Goal: Use online tool/utility: Utilize a website feature to perform a specific function

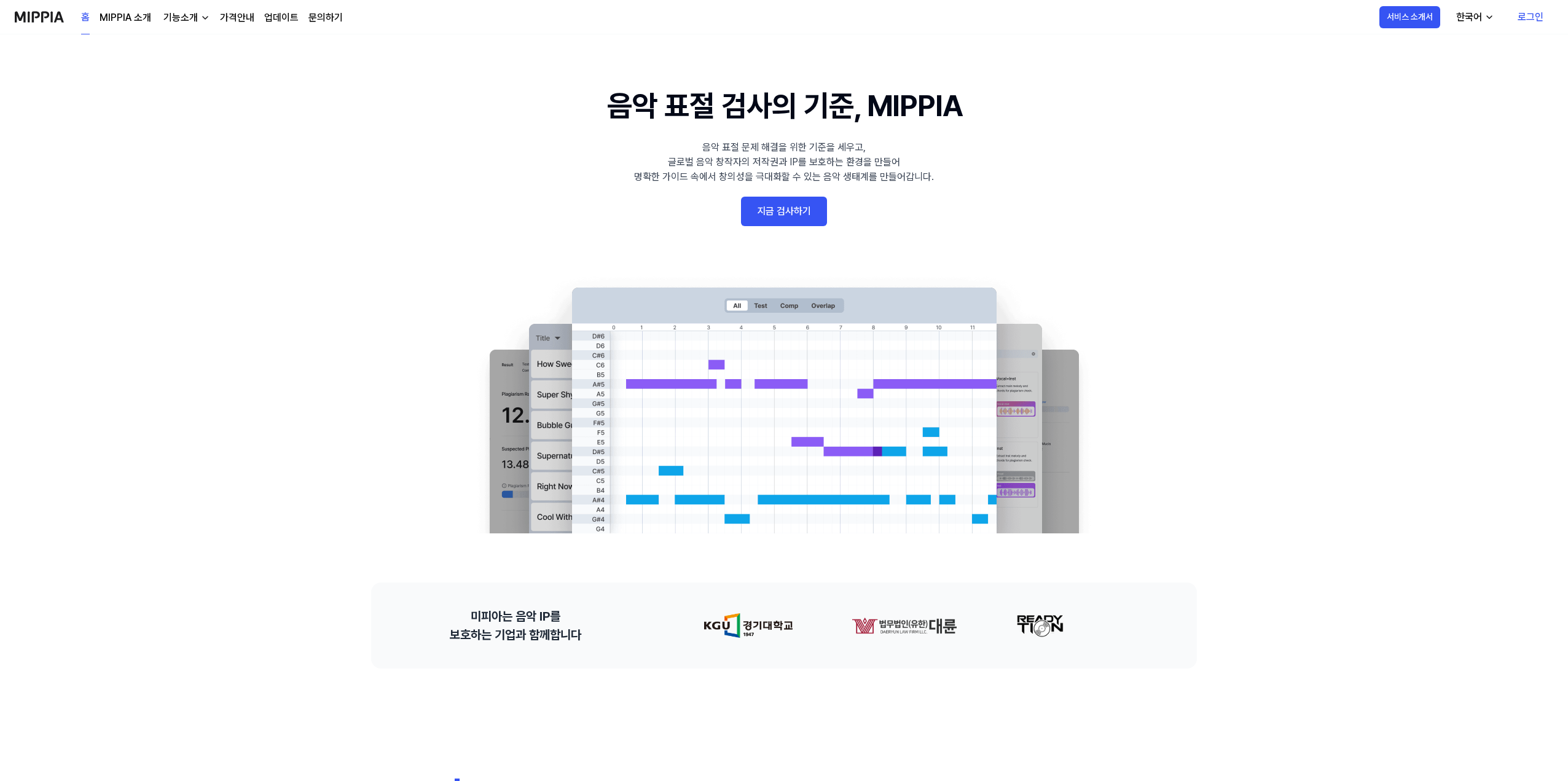
click at [793, 211] on link "지금 검사하기" at bounding box center [783, 211] width 86 height 29
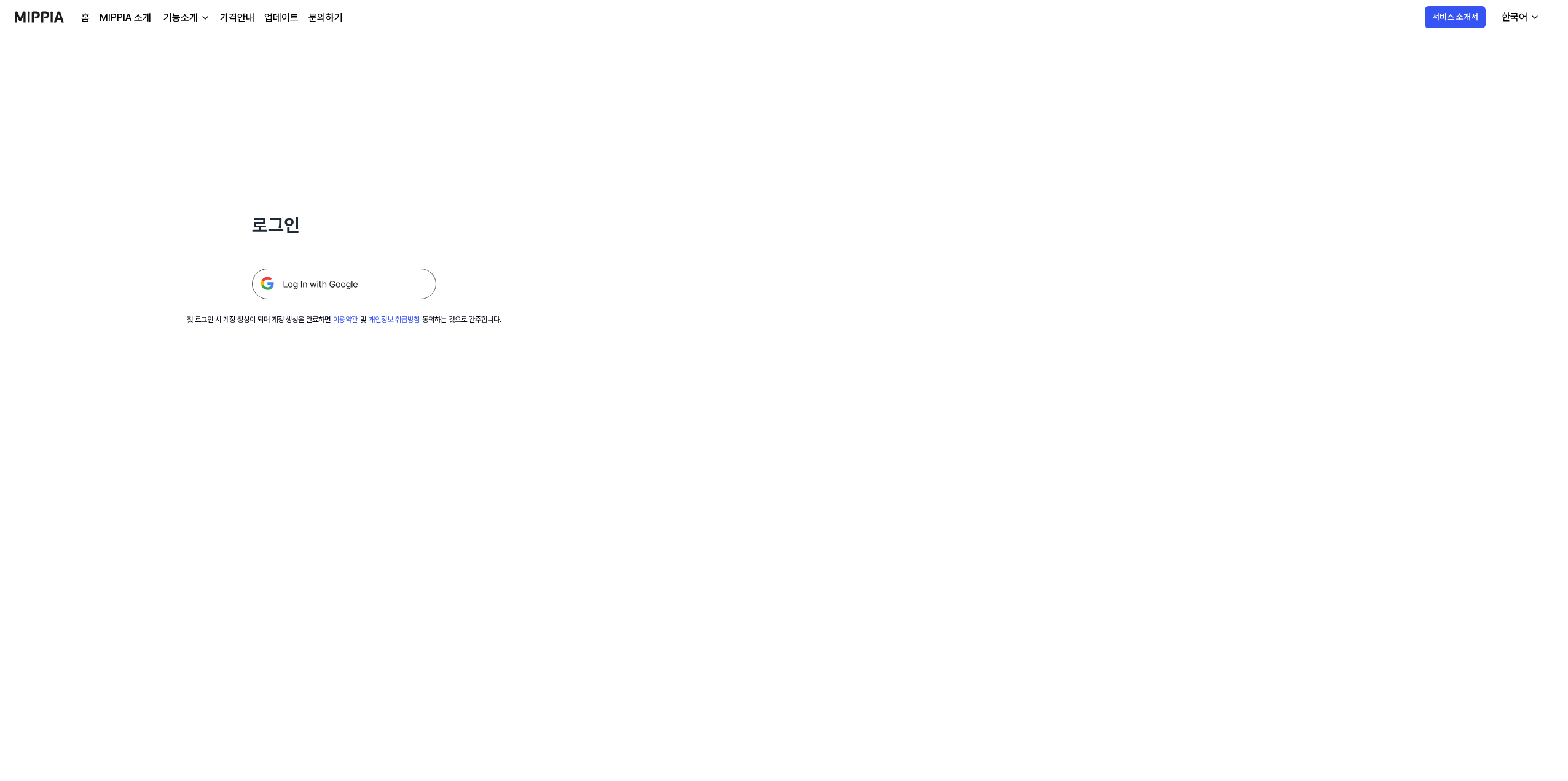
click at [355, 281] on img at bounding box center [344, 283] width 185 height 31
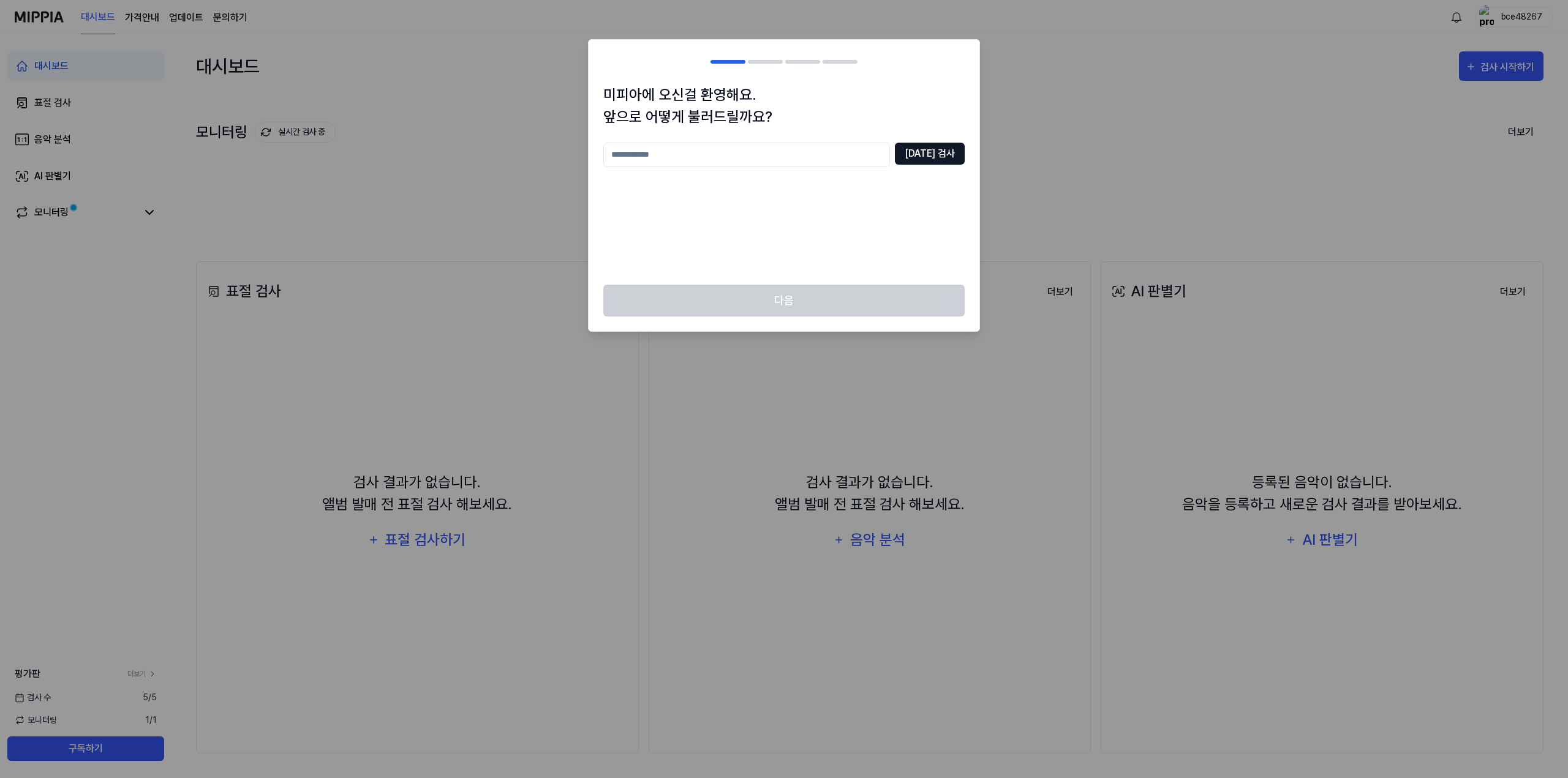
click at [926, 158] on button "[DATE] 검사" at bounding box center [930, 153] width 70 height 22
click at [815, 161] on input "text" at bounding box center [747, 155] width 287 height 24
type input "*"
click at [890, 158] on input "**" at bounding box center [747, 155] width 287 height 24
type input "**"
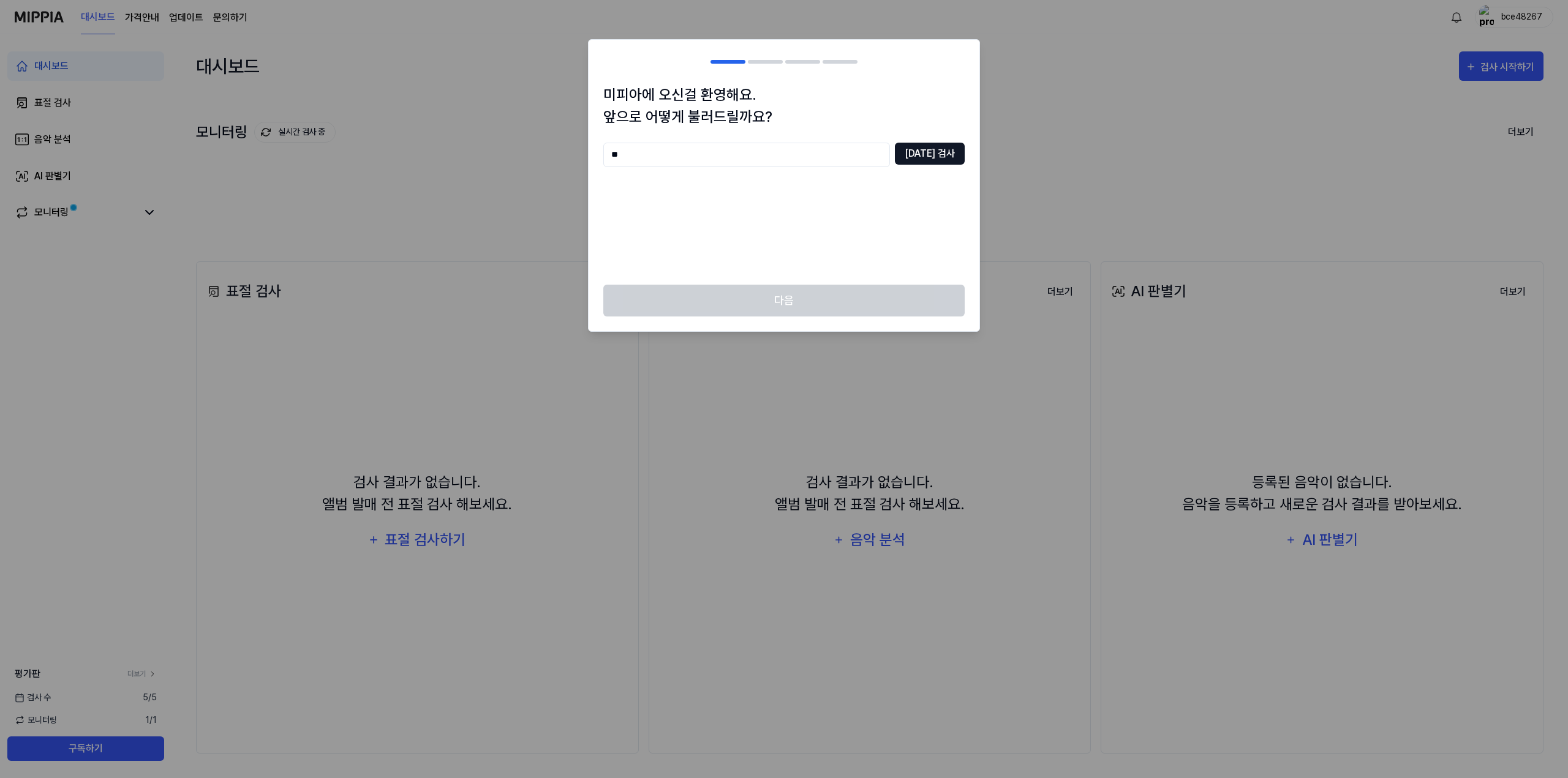
click at [939, 156] on button "[DATE] 검사" at bounding box center [930, 153] width 70 height 22
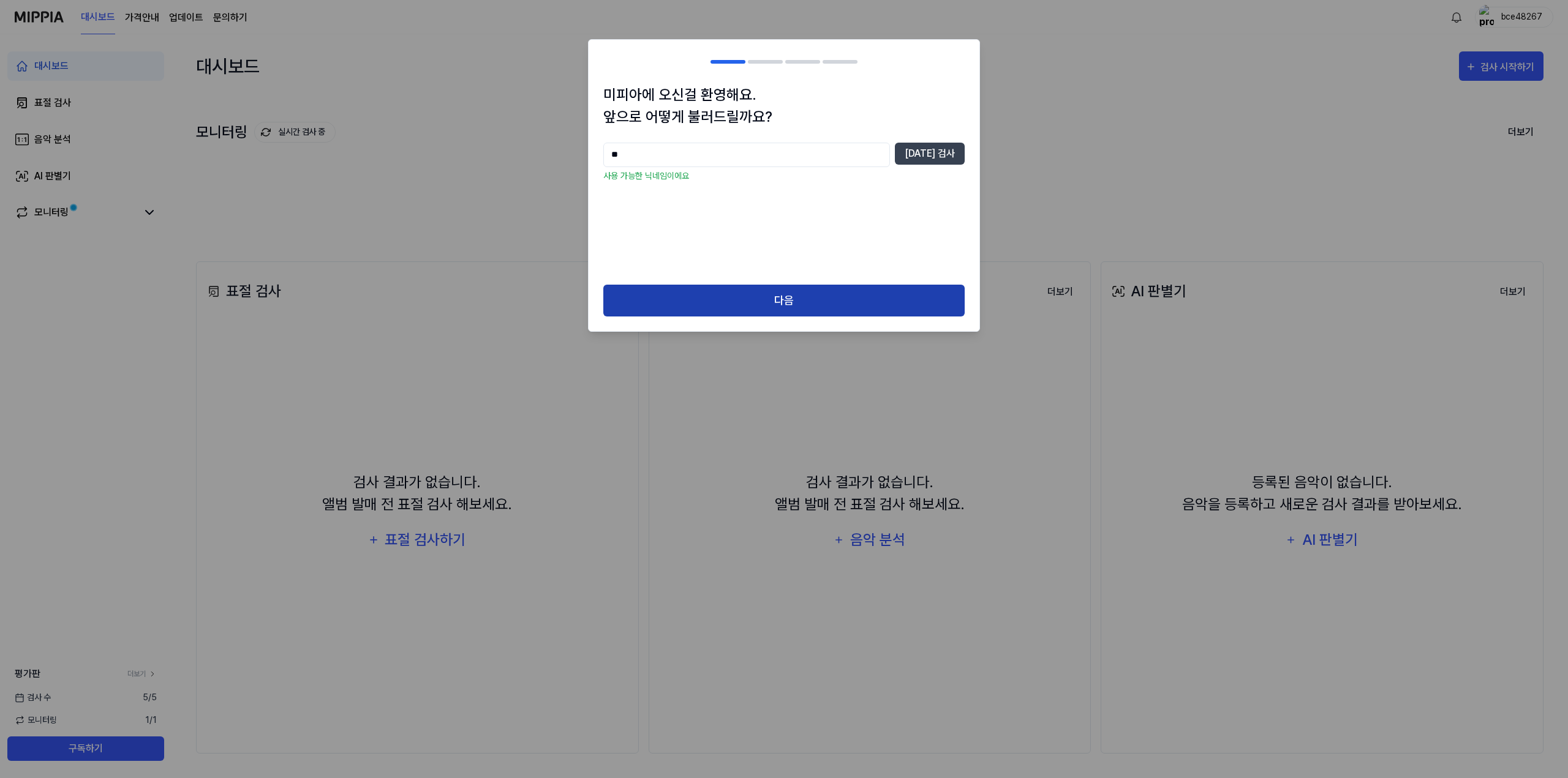
click at [805, 289] on button "다음" at bounding box center [783, 301] width 361 height 32
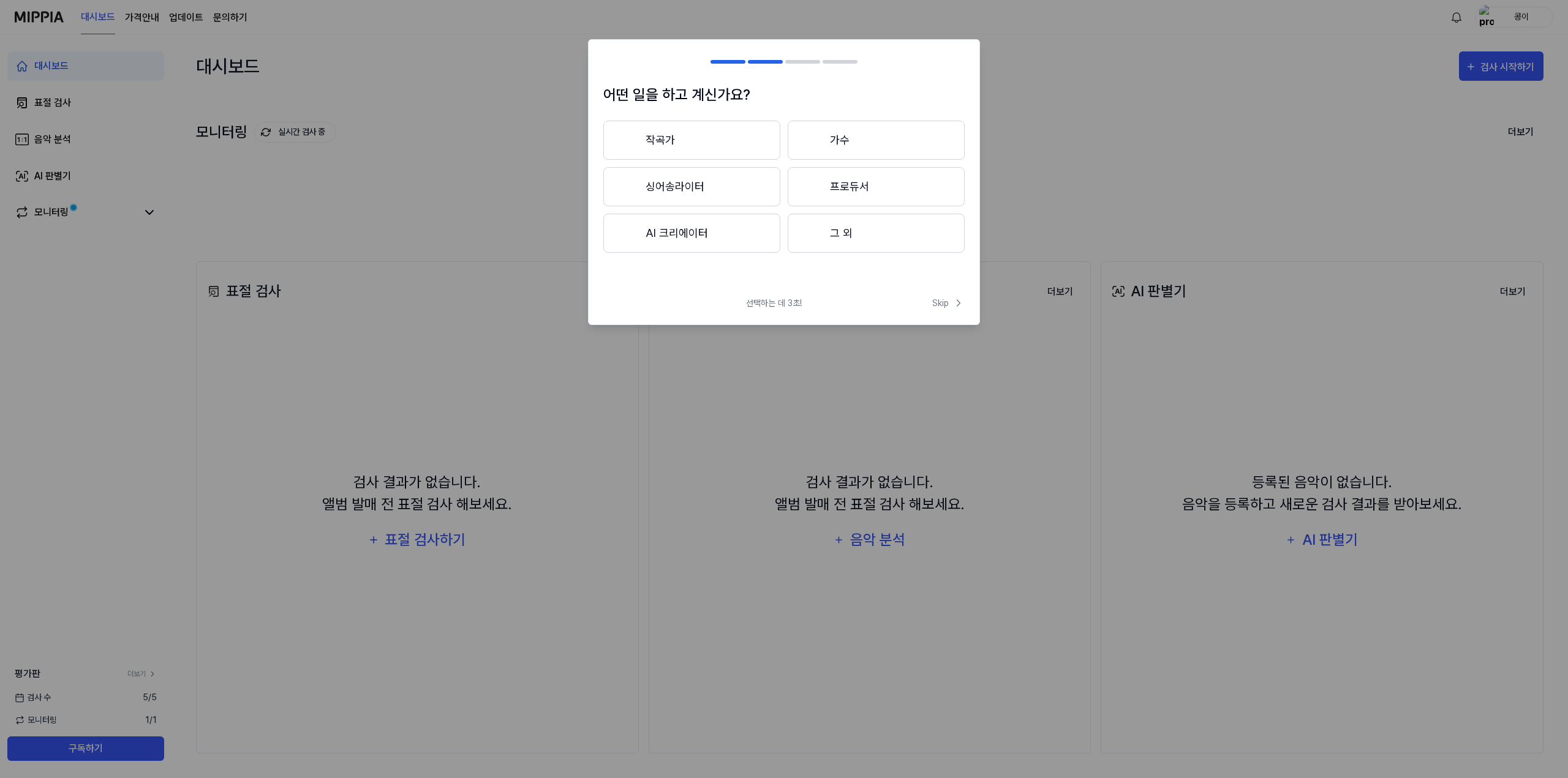
click at [891, 241] on button "그 외" at bounding box center [876, 233] width 177 height 39
click at [737, 188] on button "3년 이하" at bounding box center [692, 186] width 177 height 39
click at [827, 145] on button "BGM" at bounding box center [877, 140] width 176 height 39
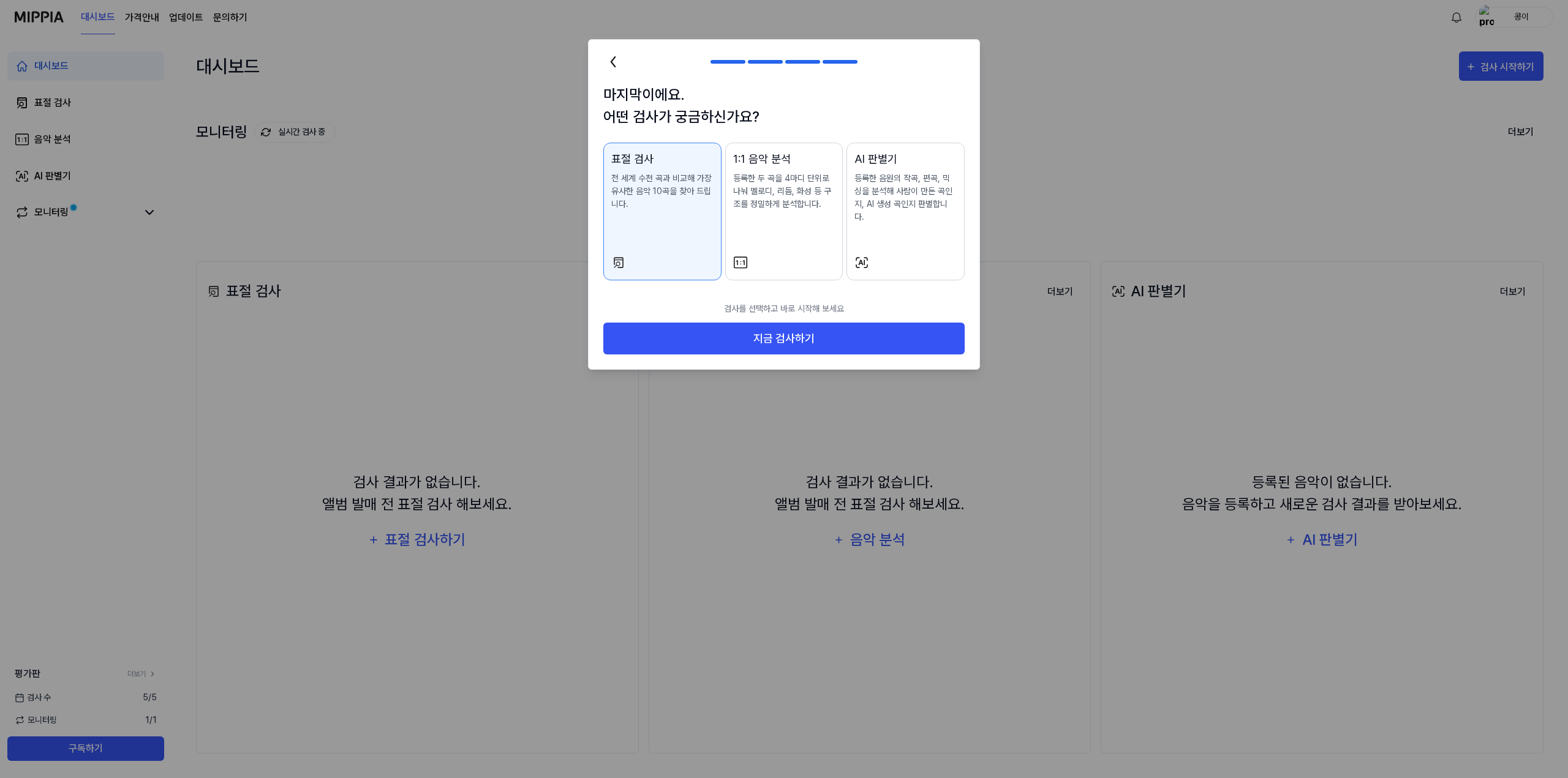
click at [614, 69] on icon at bounding box center [612, 61] width 19 height 19
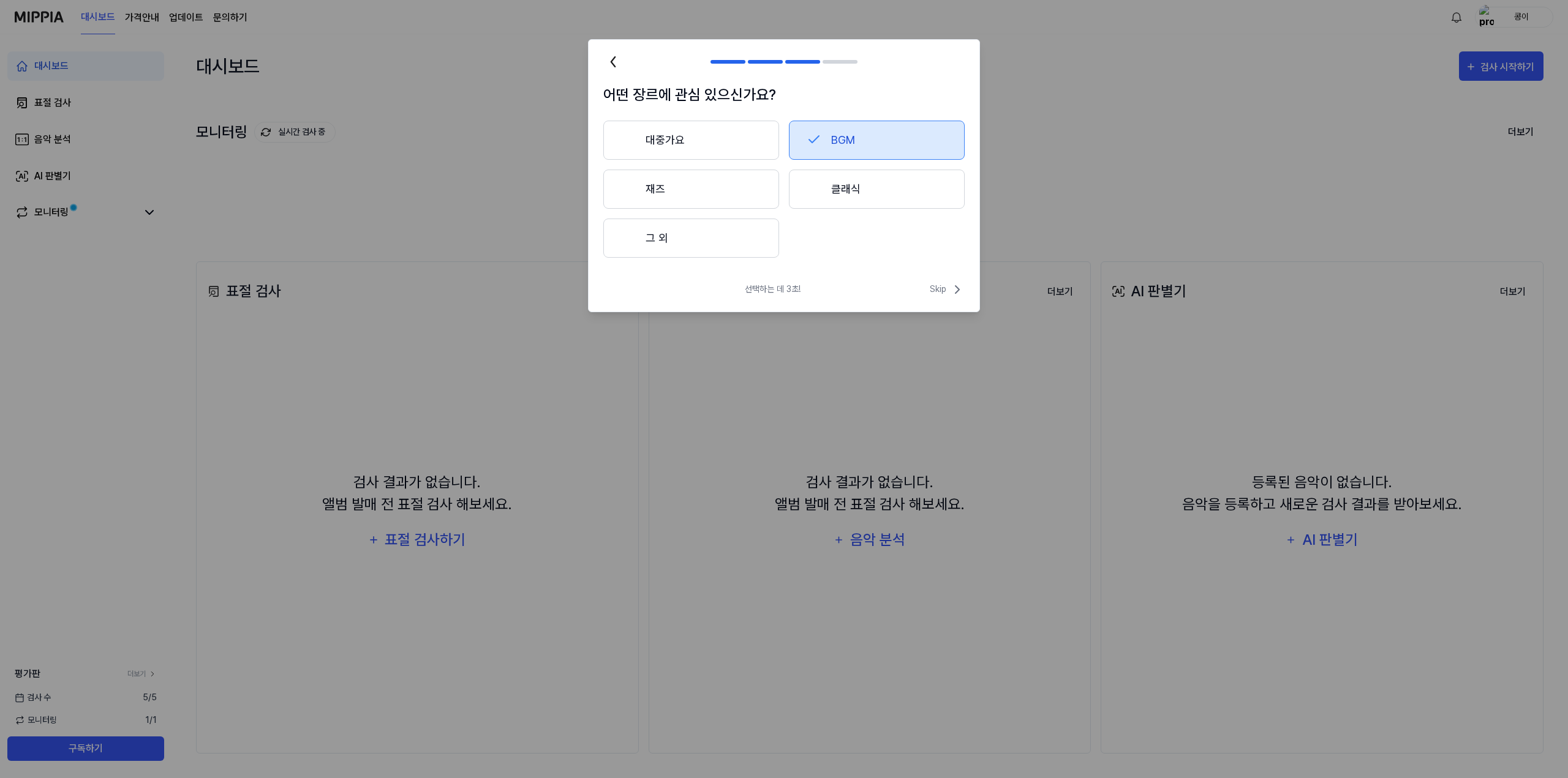
click at [677, 134] on button "대중가요" at bounding box center [691, 140] width 176 height 39
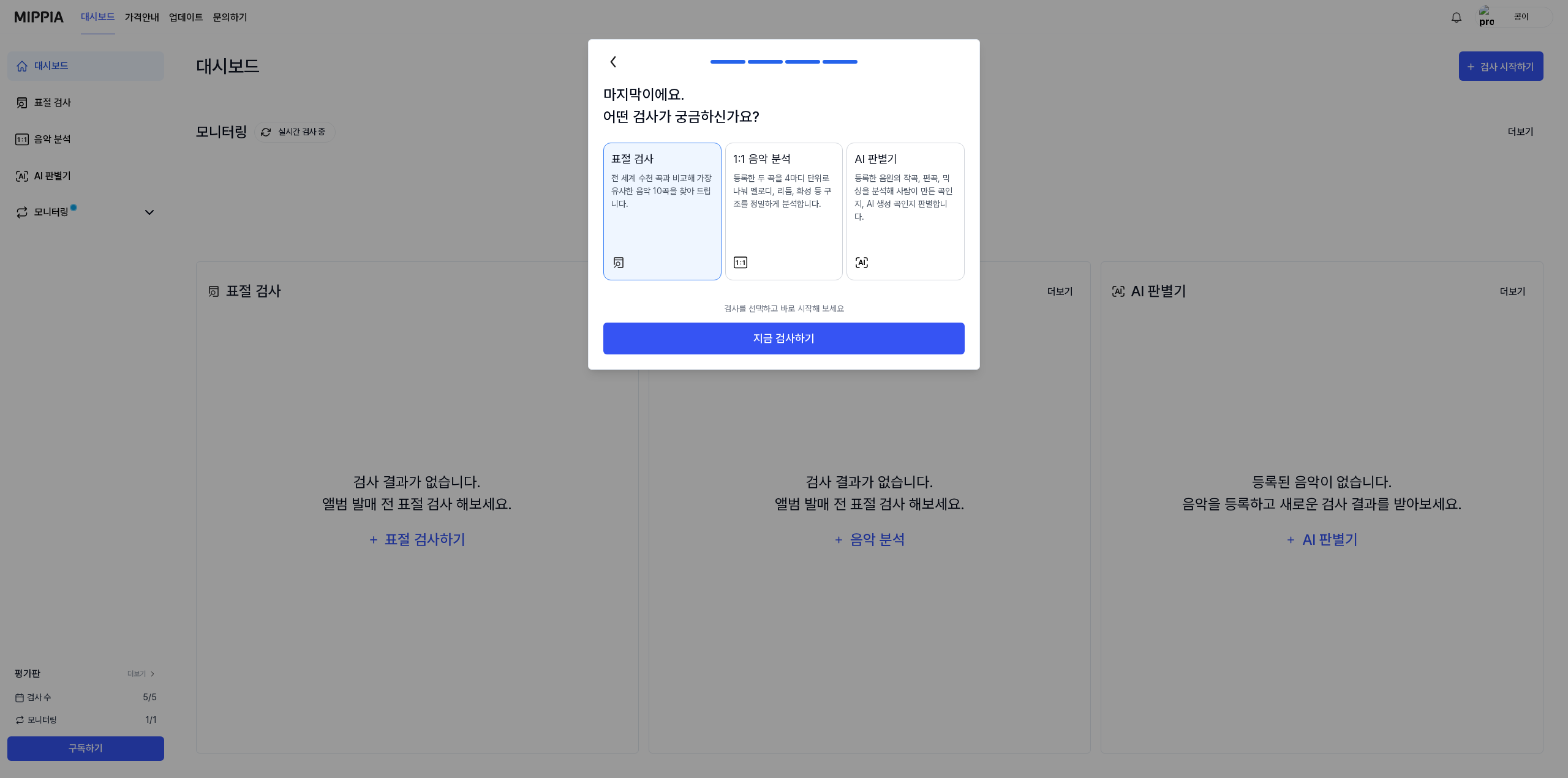
click at [608, 57] on icon at bounding box center [612, 61] width 19 height 19
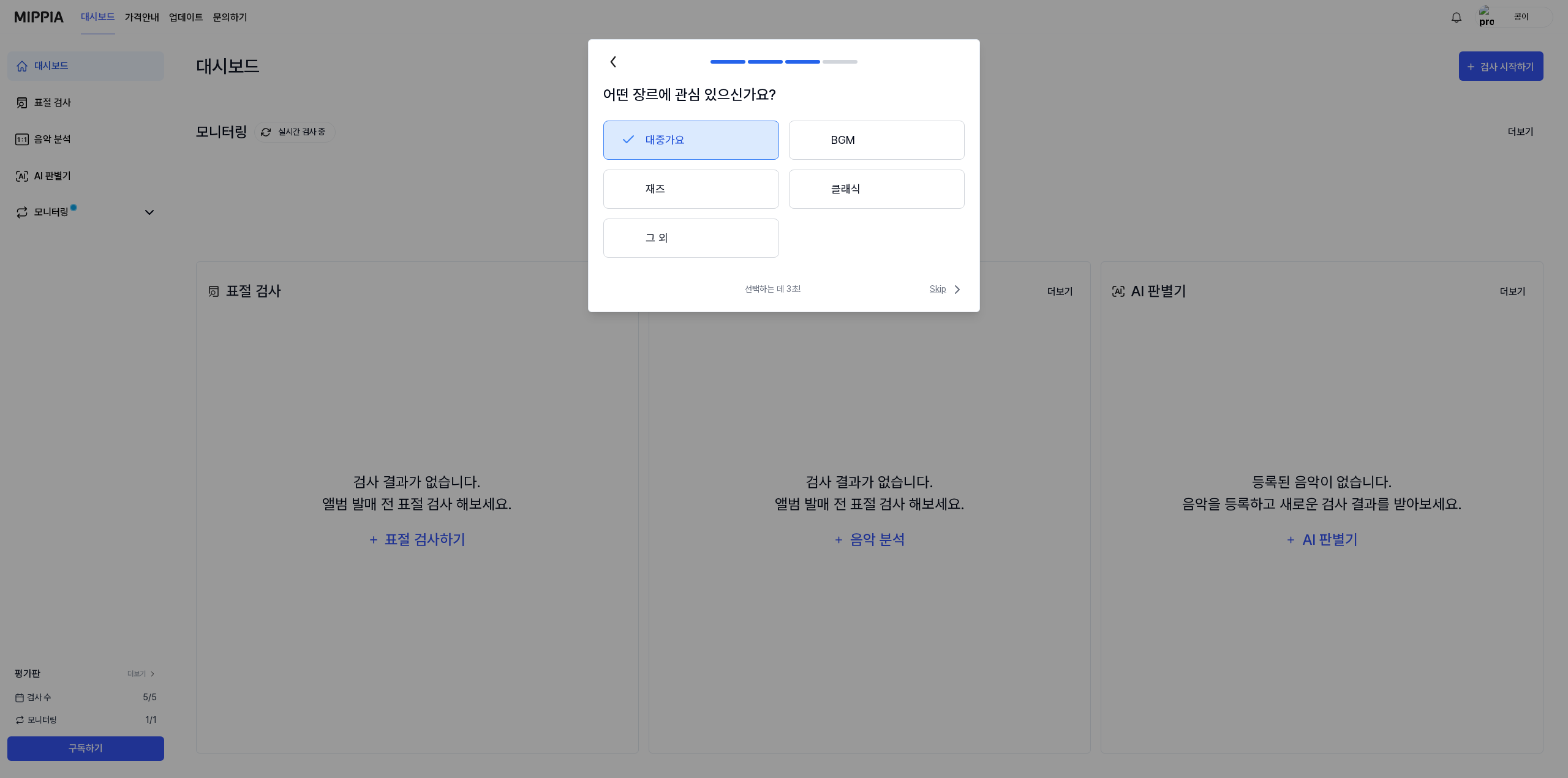
click at [943, 291] on span "Skip" at bounding box center [947, 290] width 35 height 15
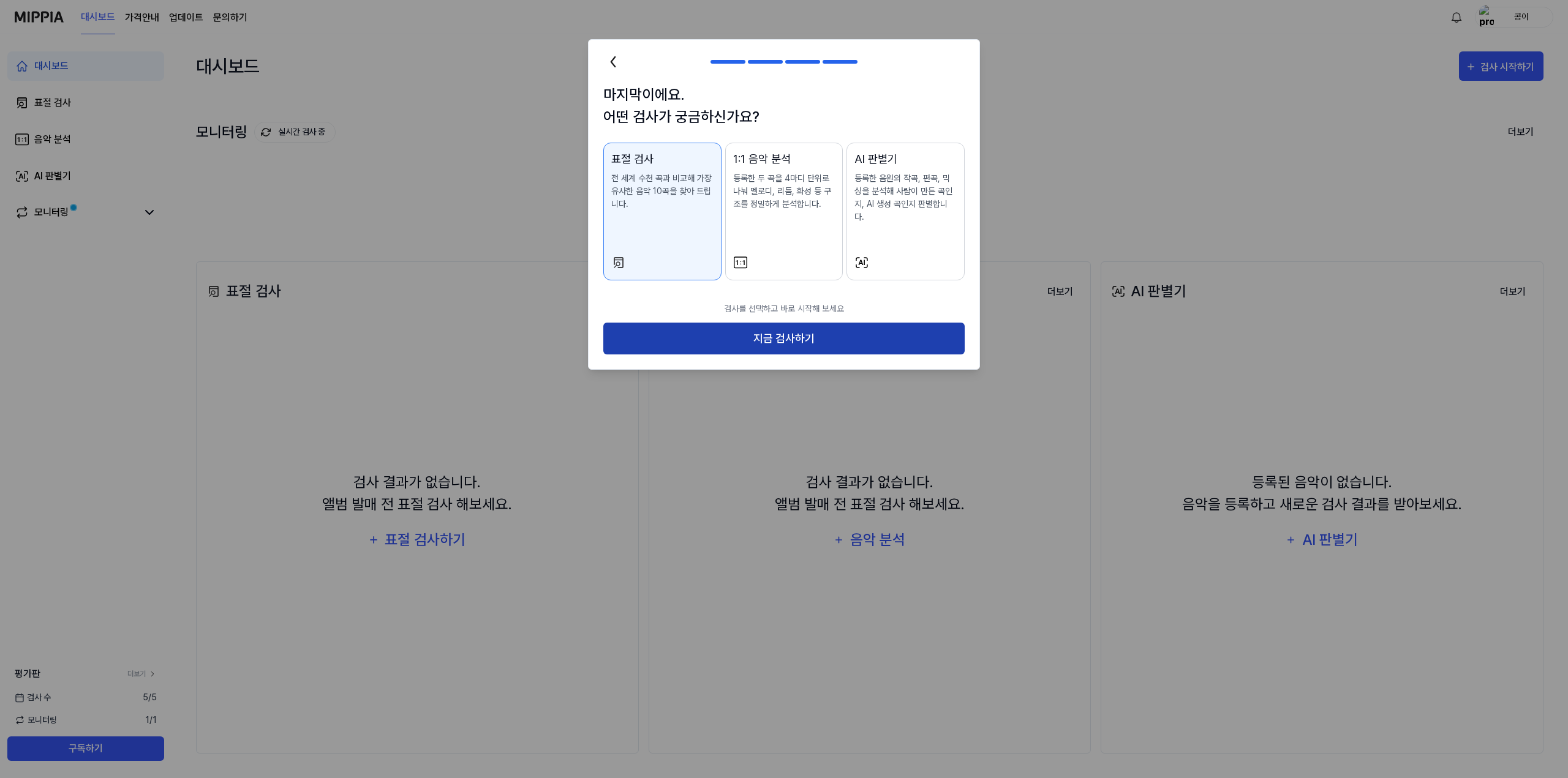
click at [843, 323] on button "지금 검사하기" at bounding box center [783, 339] width 361 height 32
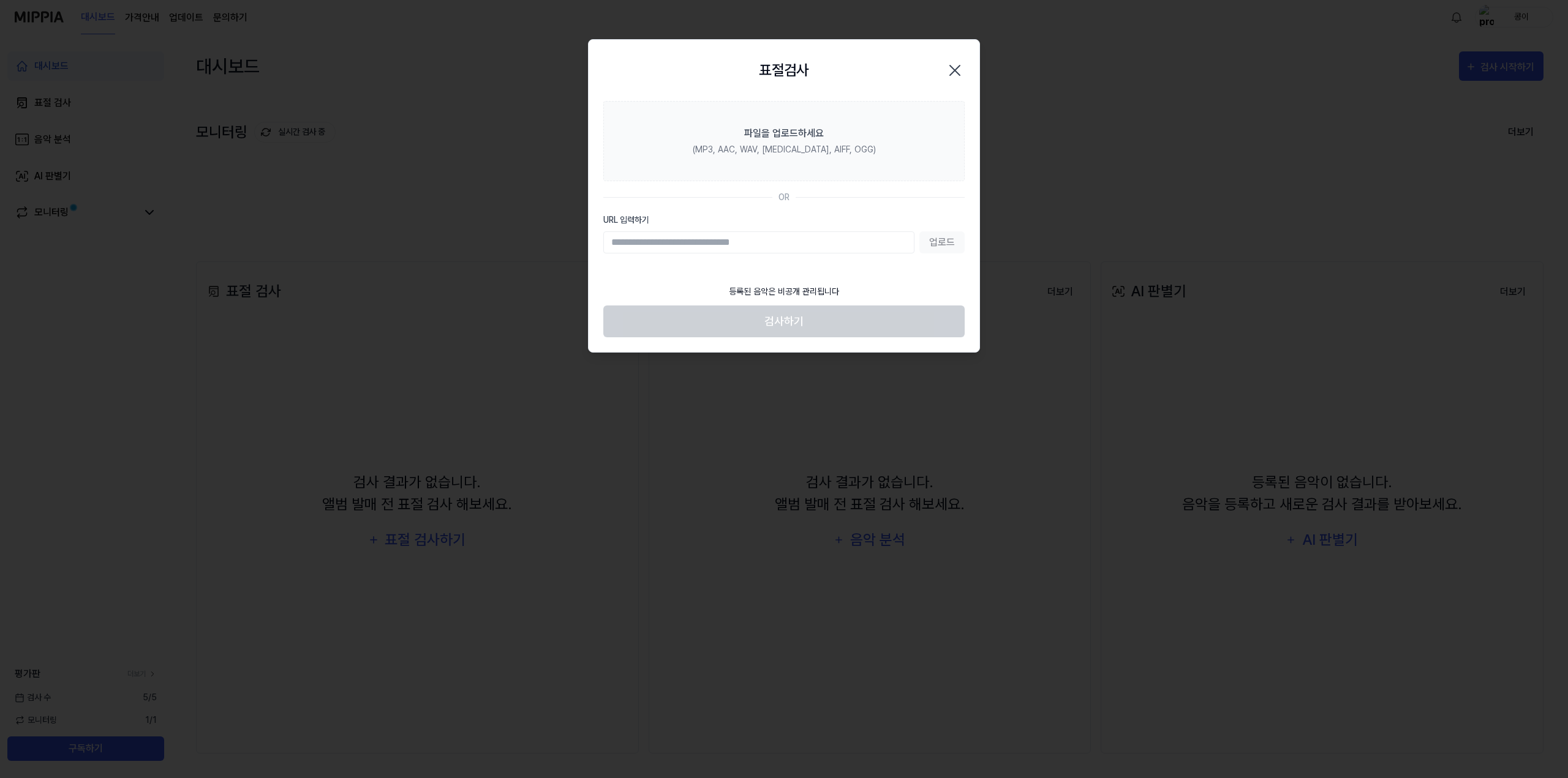
click at [939, 241] on div "업로드" at bounding box center [783, 242] width 361 height 22
click at [772, 238] on input "URL 입력하기" at bounding box center [758, 242] width 311 height 22
click at [777, 247] on input "URL 입력하기" at bounding box center [758, 242] width 311 height 22
click at [791, 241] on input "URL 입력하기" at bounding box center [758, 242] width 311 height 22
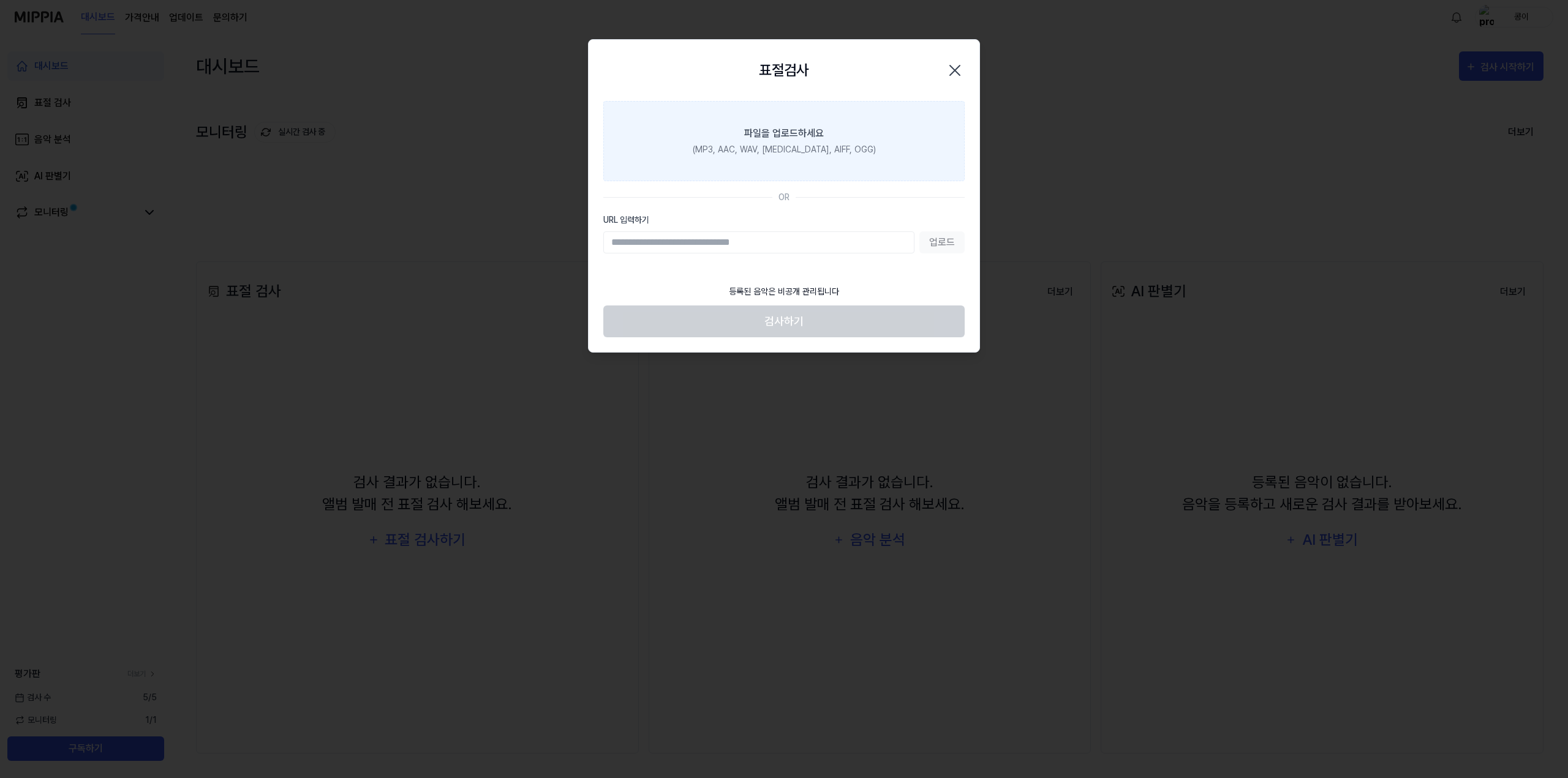
click at [794, 154] on div "(MP3, AAC, WAV, [MEDICAL_DATA], AIFF, OGG)" at bounding box center [785, 150] width 183 height 13
click at [0, 0] on input "파일을 업로드하세요 (MP3, AAC, WAV, [MEDICAL_DATA], AIFF, OGG)" at bounding box center [0, 0] width 0 height 0
click at [806, 118] on label "파일을 업로드하세요 (MP3, AAC, WAV, [MEDICAL_DATA], AIFF, OGG)" at bounding box center [783, 141] width 361 height 80
click at [0, 0] on input "파일을 업로드하세요 (MP3, AAC, WAV, [MEDICAL_DATA], AIFF, OGG)" at bounding box center [0, 0] width 0 height 0
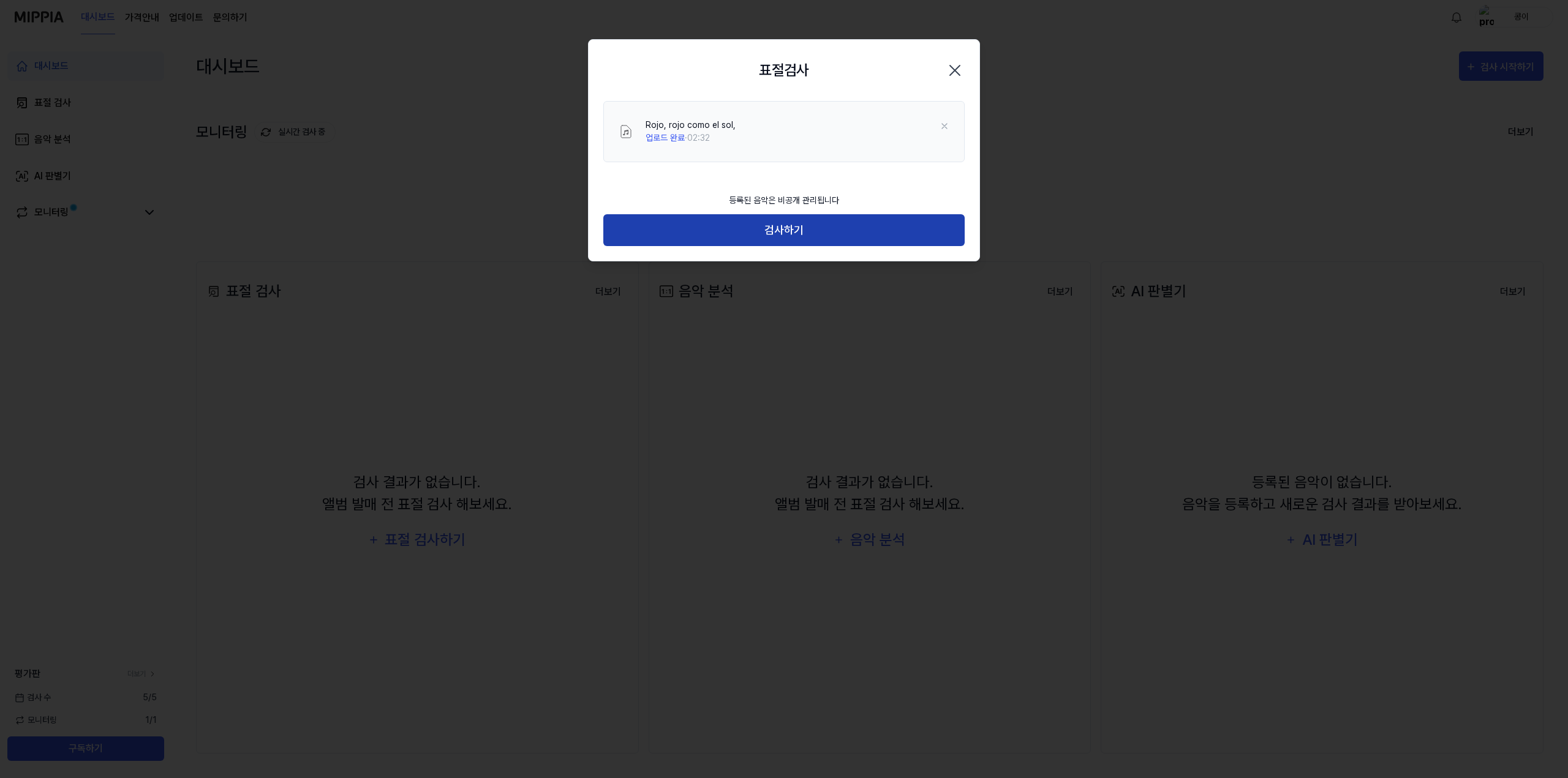
click at [819, 230] on button "검사하기" at bounding box center [783, 231] width 361 height 32
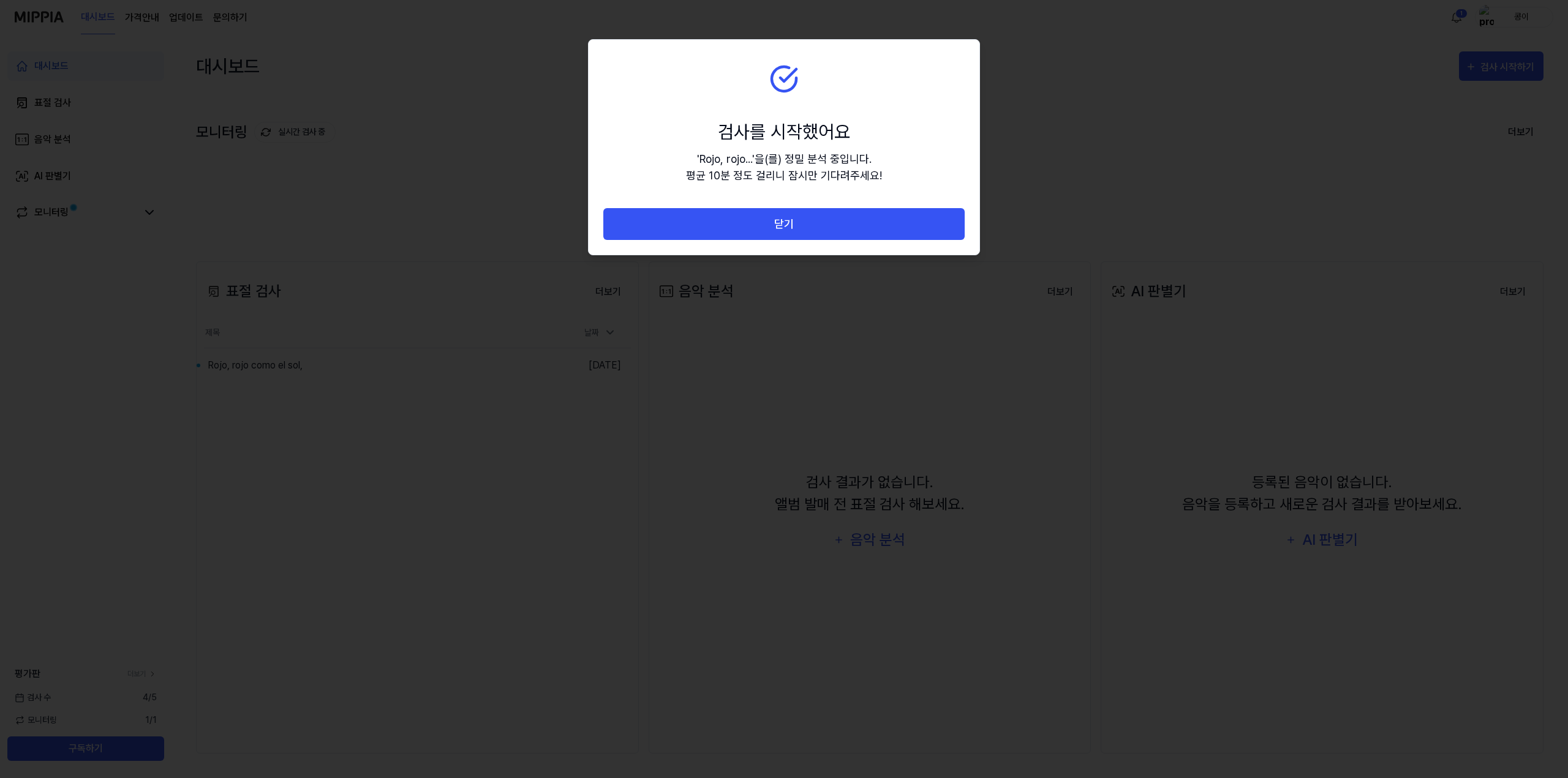
click at [912, 167] on section "검사를 시작했어요 ' Rojo, rojo... ' 을(를) 정밀 분석 중입니다. 평균 10분 정도 걸리니 잠시만 기다려주세요!" at bounding box center [784, 124] width 391 height 168
click at [817, 226] on button "닫기" at bounding box center [783, 224] width 361 height 32
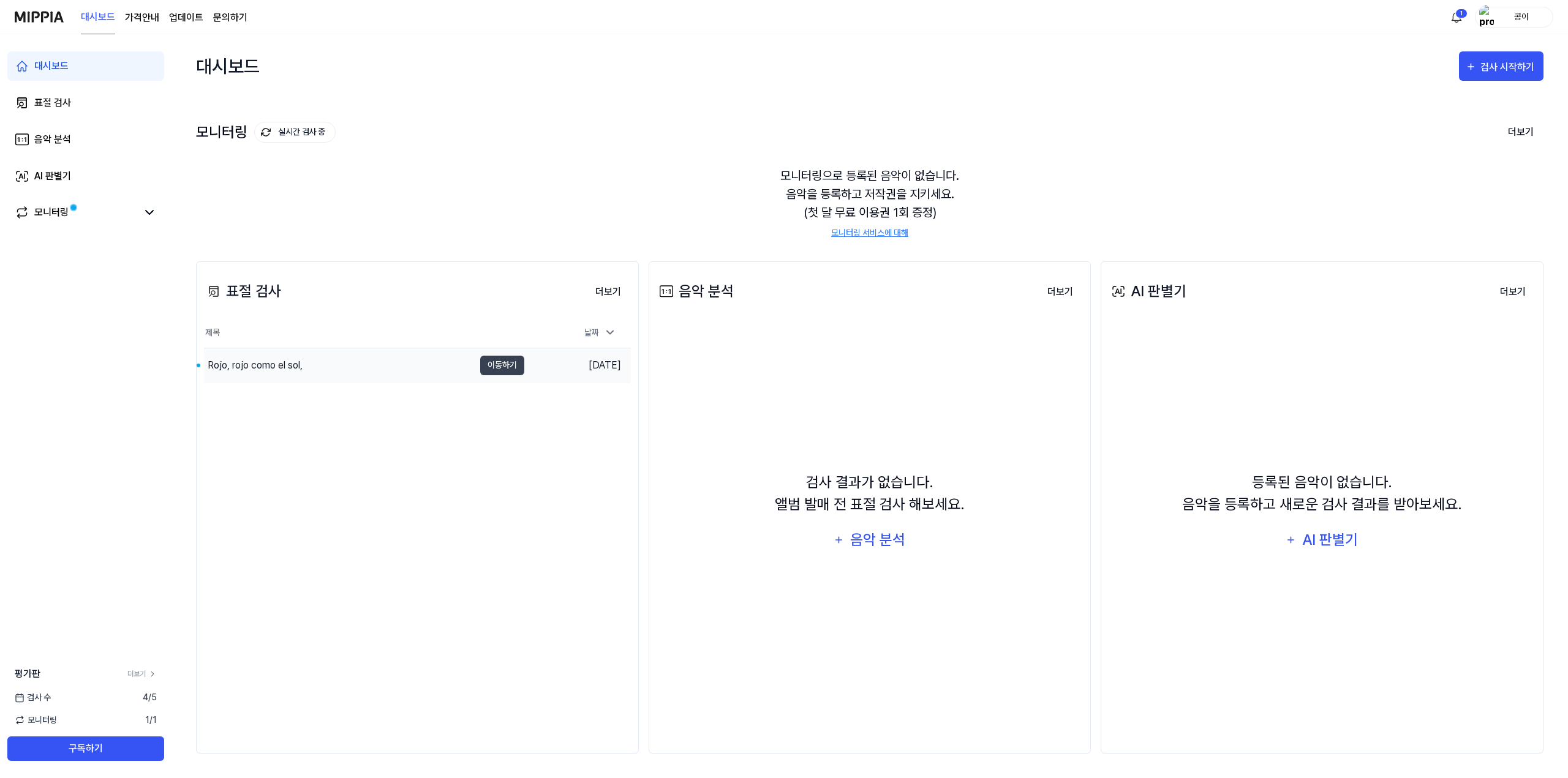
click at [418, 362] on div "Rojo, rojo como el sol," at bounding box center [339, 365] width 270 height 34
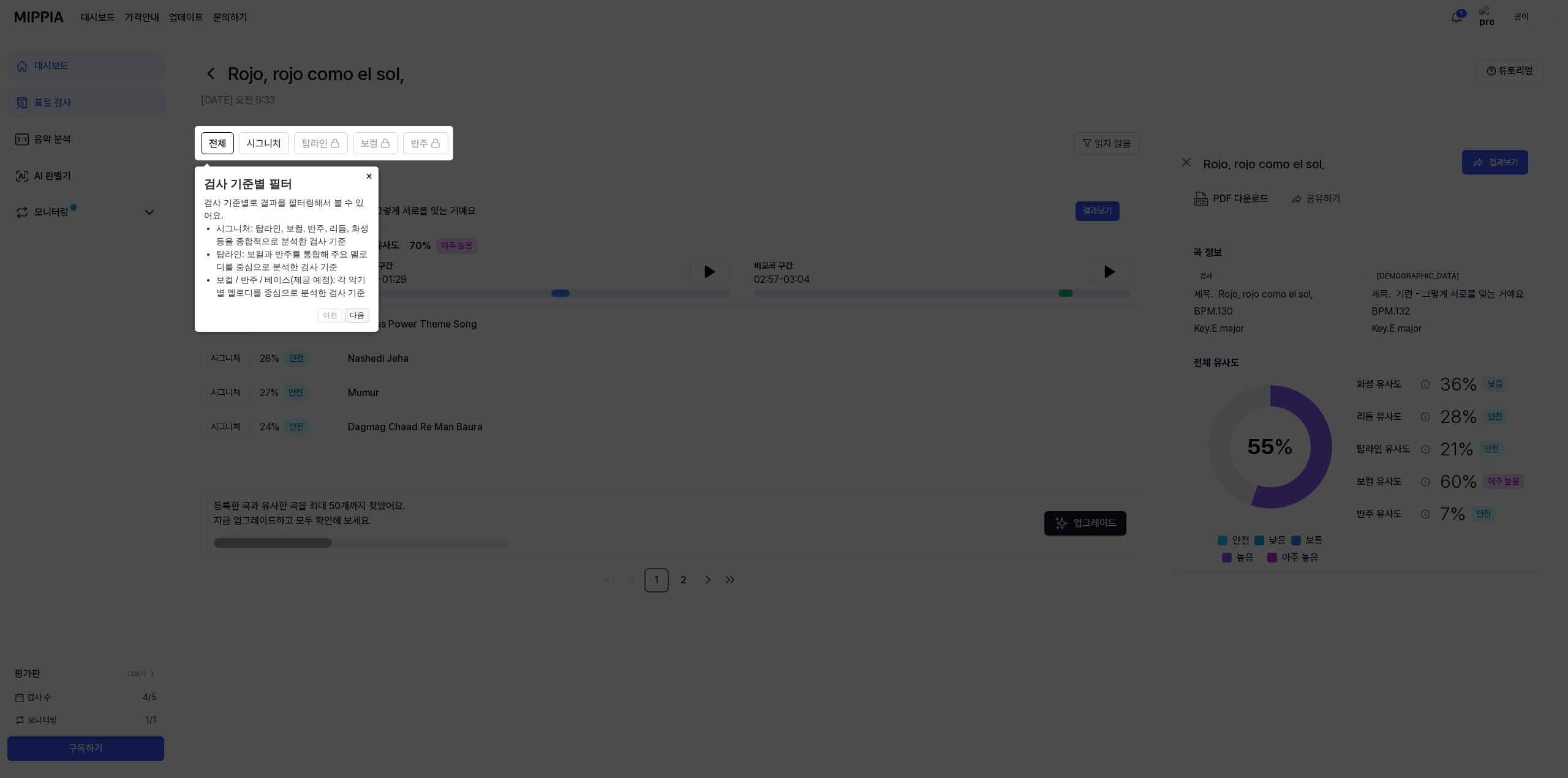
click at [358, 313] on button "다음" at bounding box center [357, 316] width 24 height 15
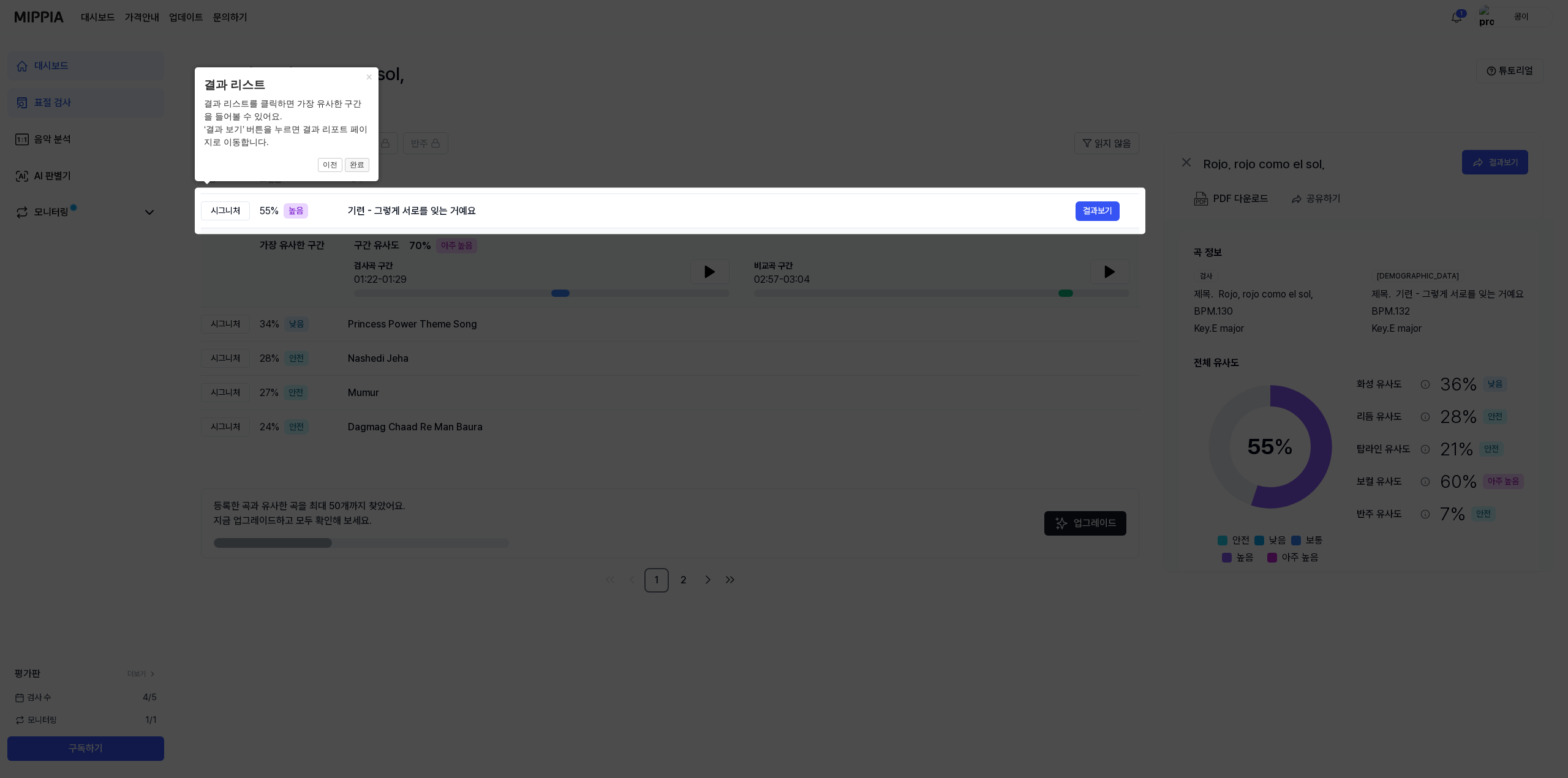
click at [357, 163] on button "완료" at bounding box center [357, 165] width 24 height 15
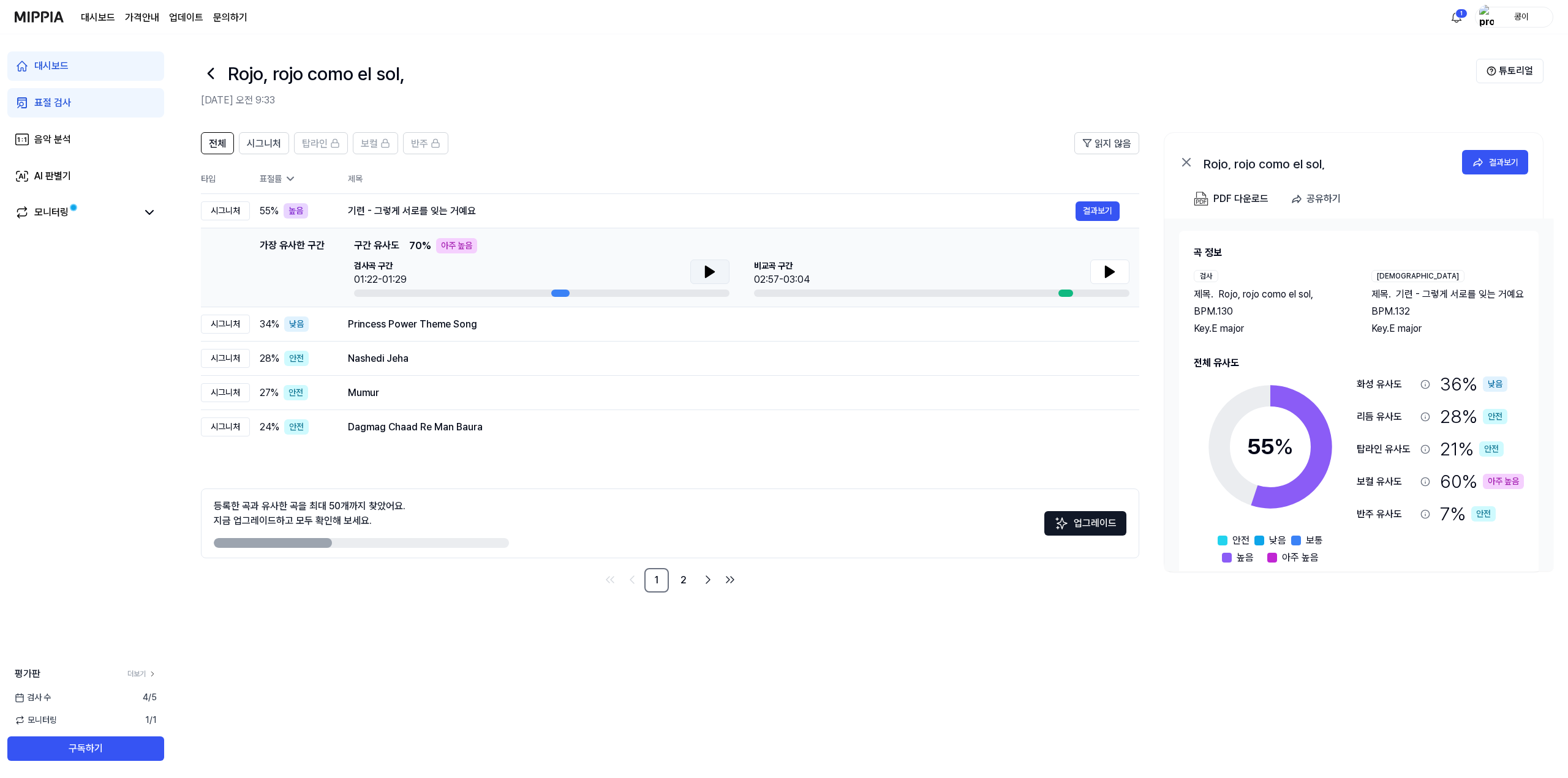
click at [710, 272] on icon at bounding box center [710, 272] width 9 height 11
click at [712, 273] on icon at bounding box center [710, 272] width 9 height 11
click at [1118, 274] on button at bounding box center [1110, 271] width 39 height 24
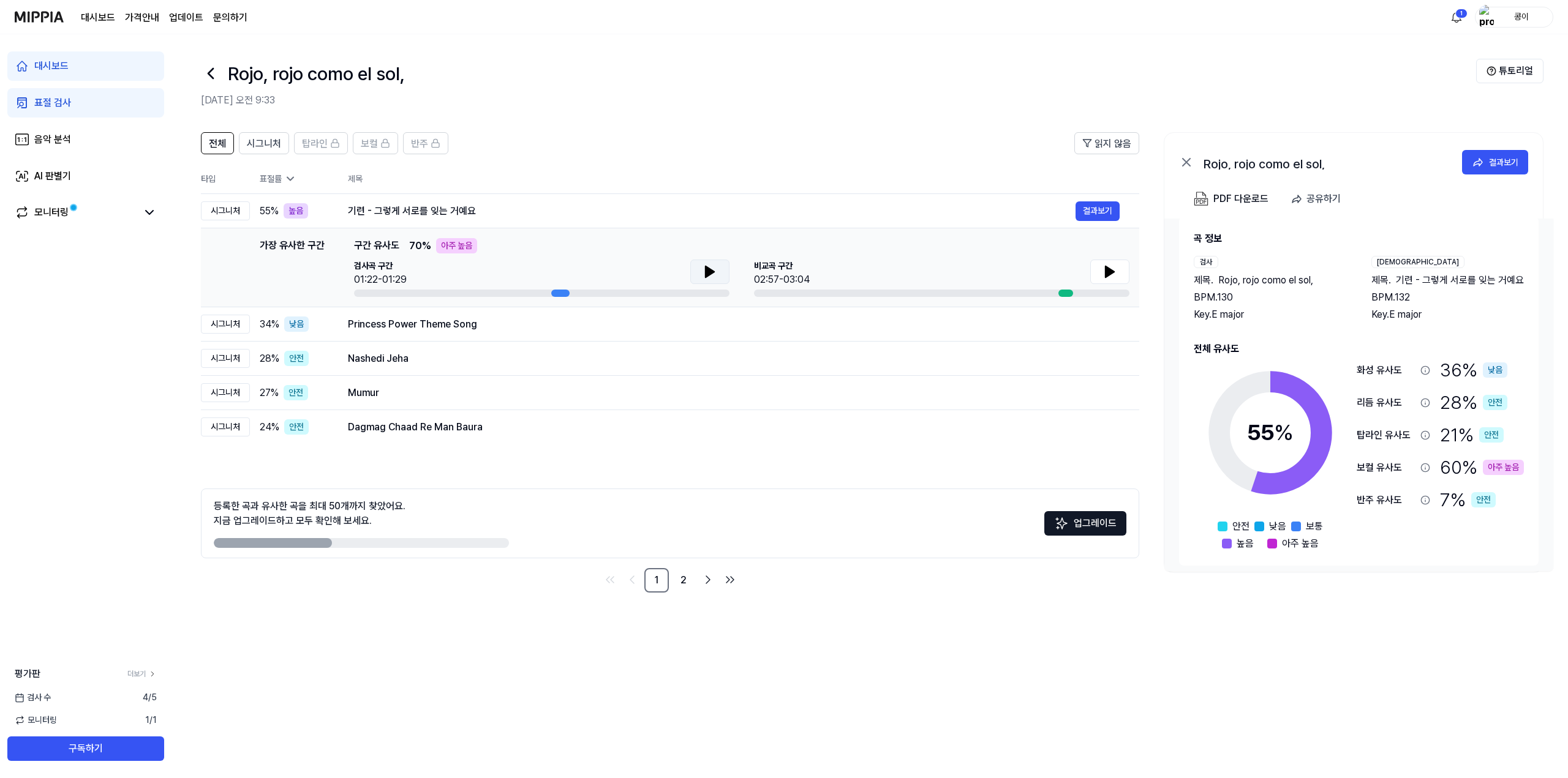
scroll to position [21, 0]
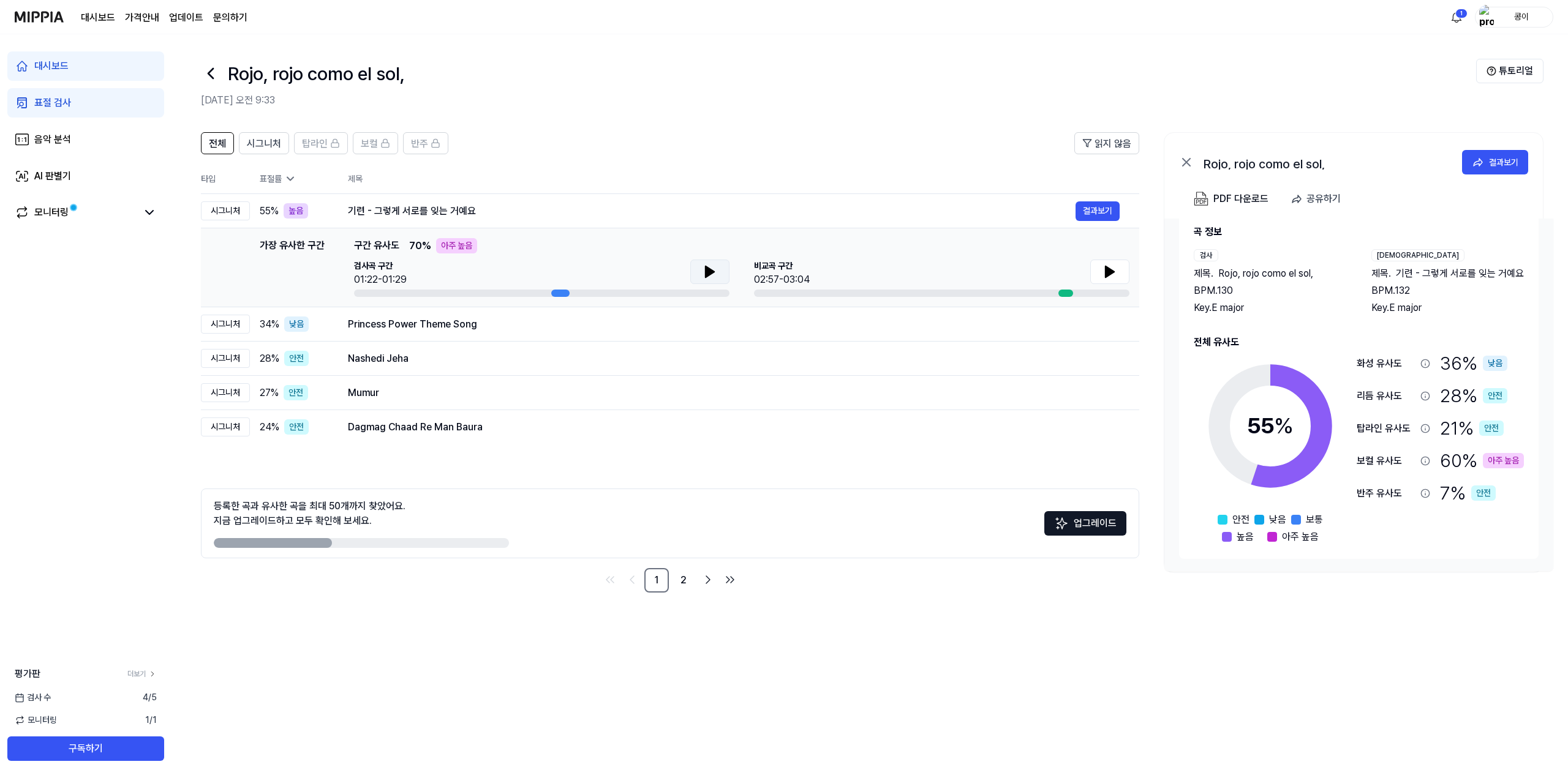
click at [1504, 461] on div "아주 높음" at bounding box center [1504, 461] width 41 height 16
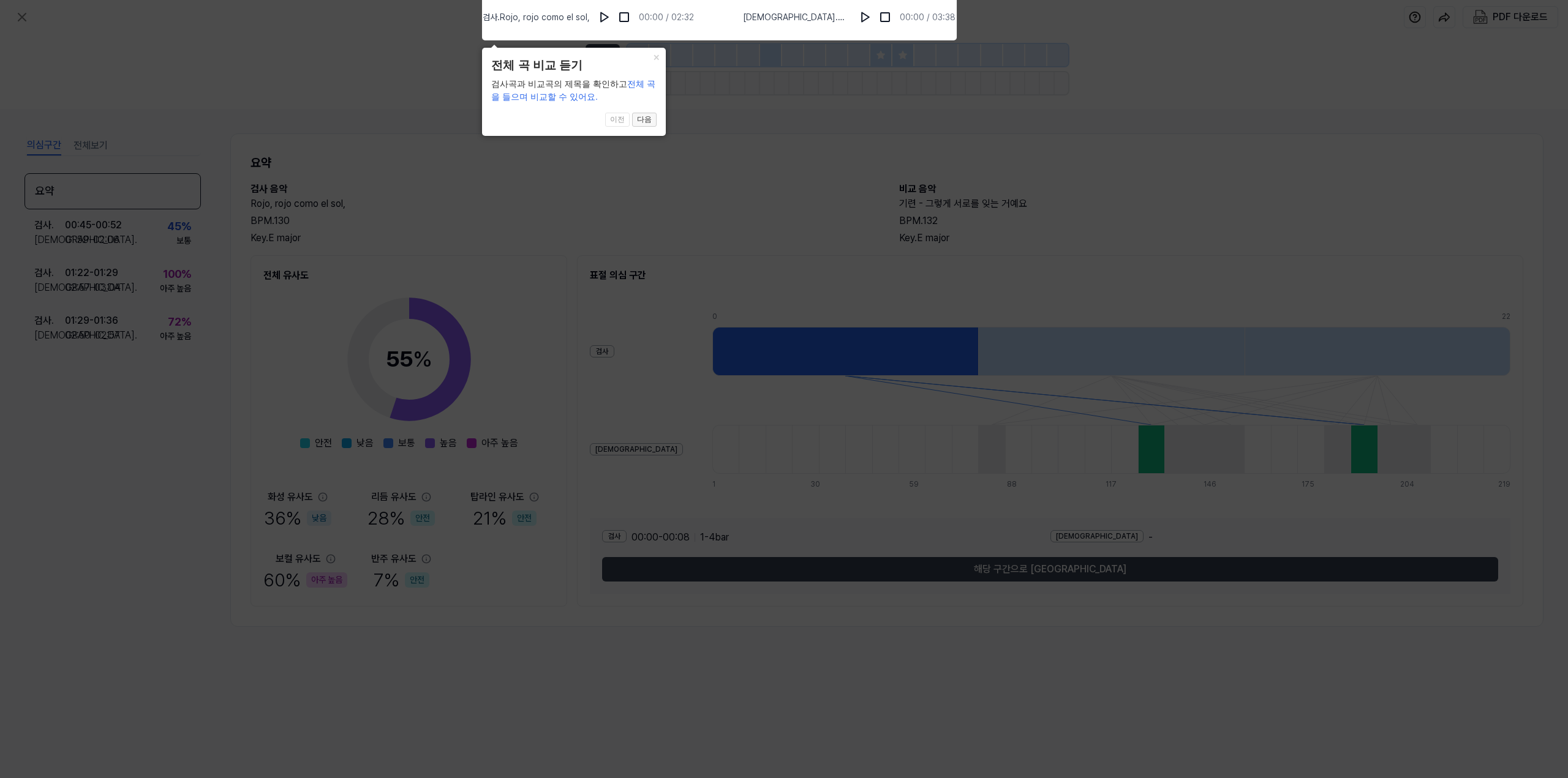
click at [647, 120] on button "다음" at bounding box center [644, 120] width 24 height 15
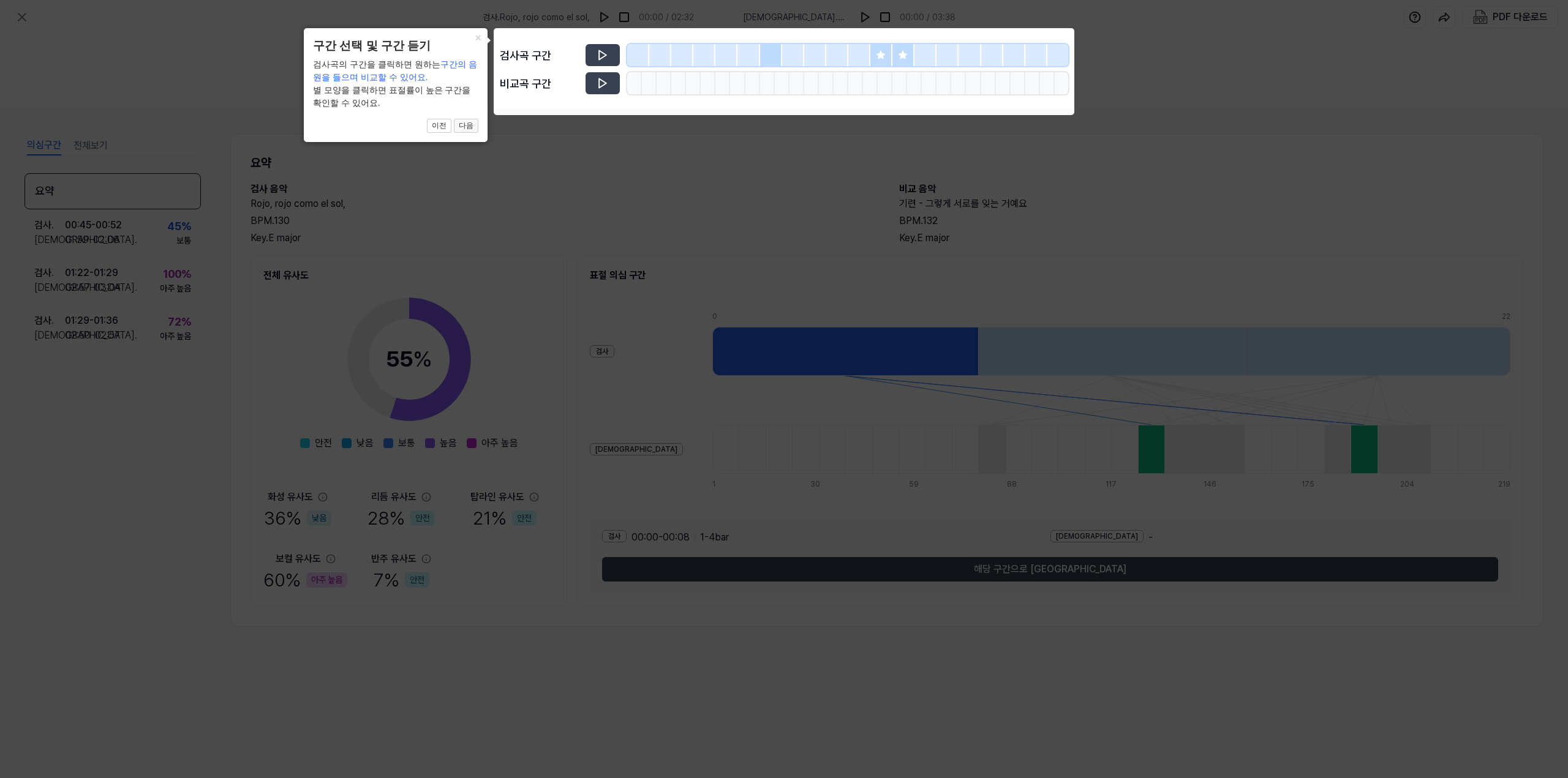
click at [469, 127] on button "다음" at bounding box center [466, 127] width 24 height 15
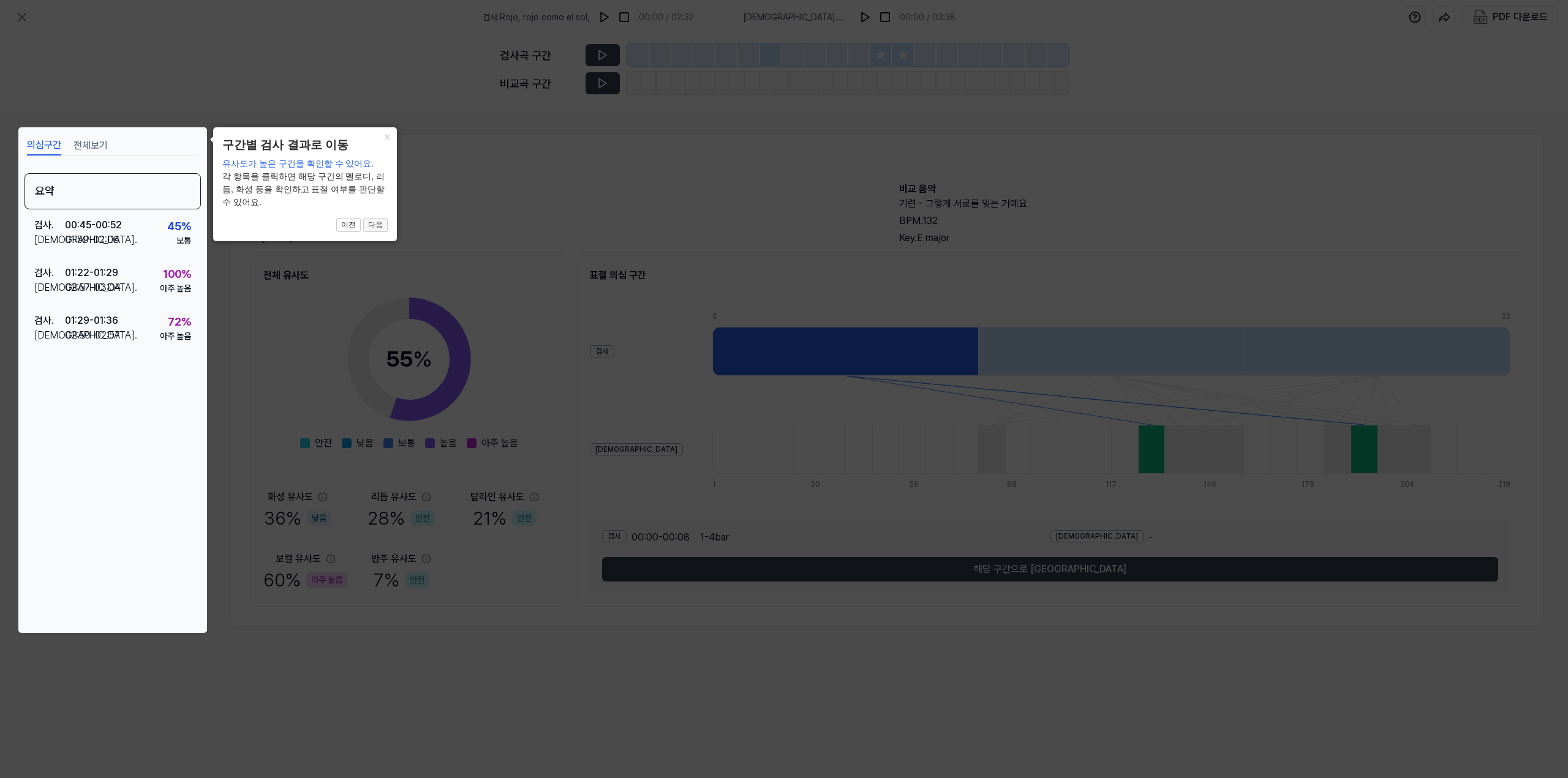
click at [373, 225] on button "다음" at bounding box center [375, 226] width 24 height 15
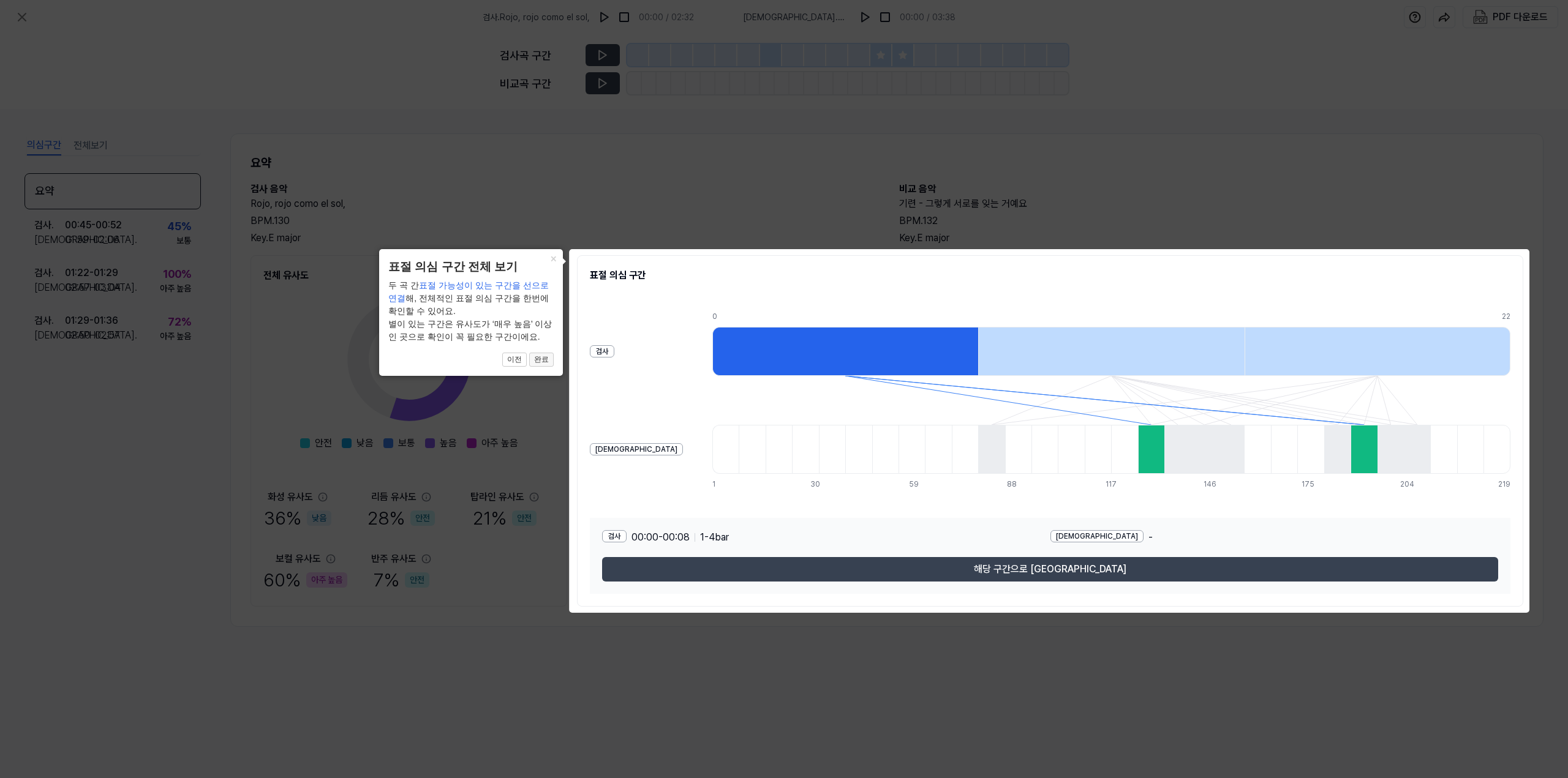
click at [543, 365] on button "완료" at bounding box center [541, 360] width 24 height 15
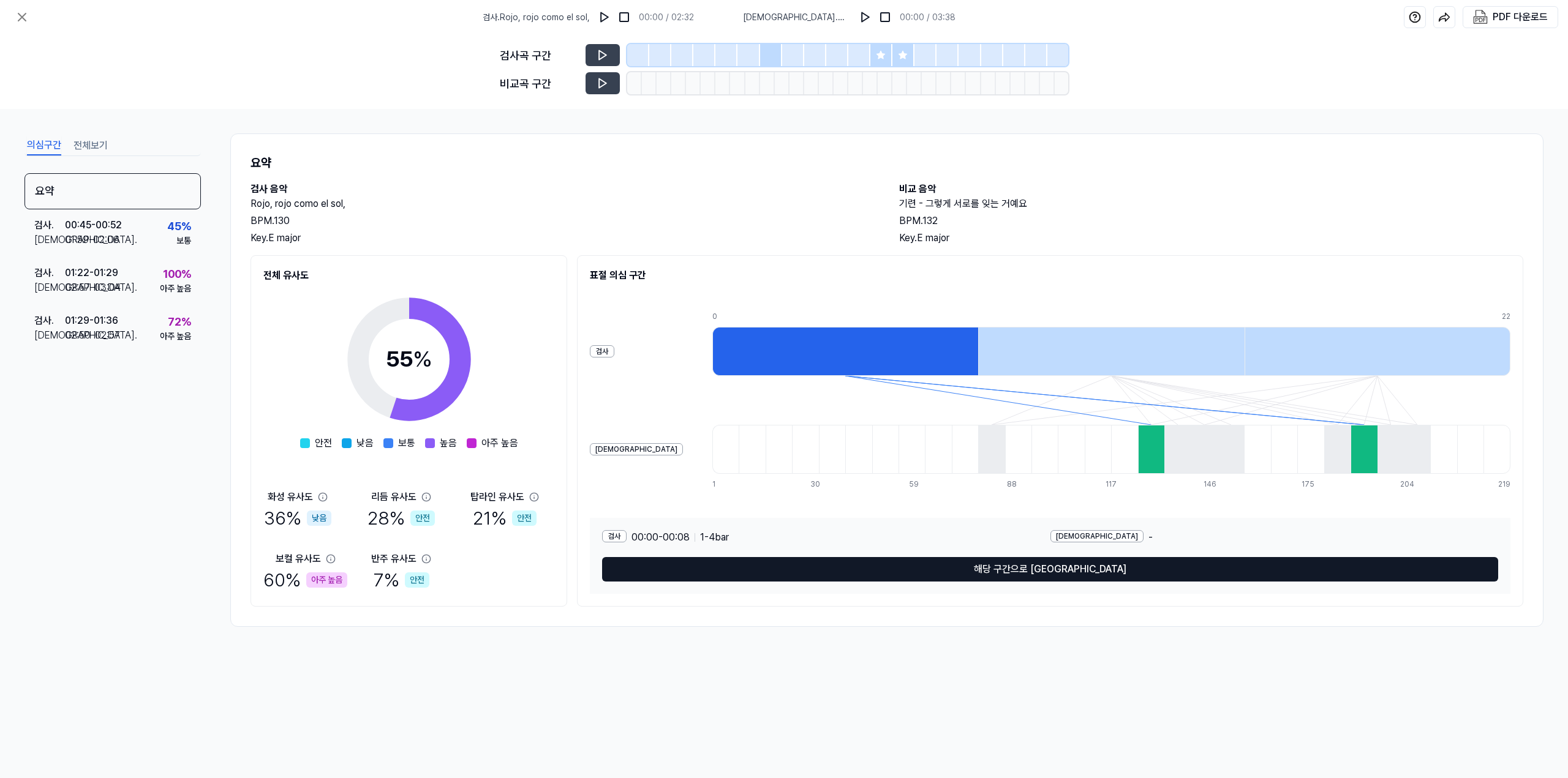
click at [1056, 571] on button "해당 구간으로 [GEOGRAPHIC_DATA]" at bounding box center [1050, 569] width 896 height 24
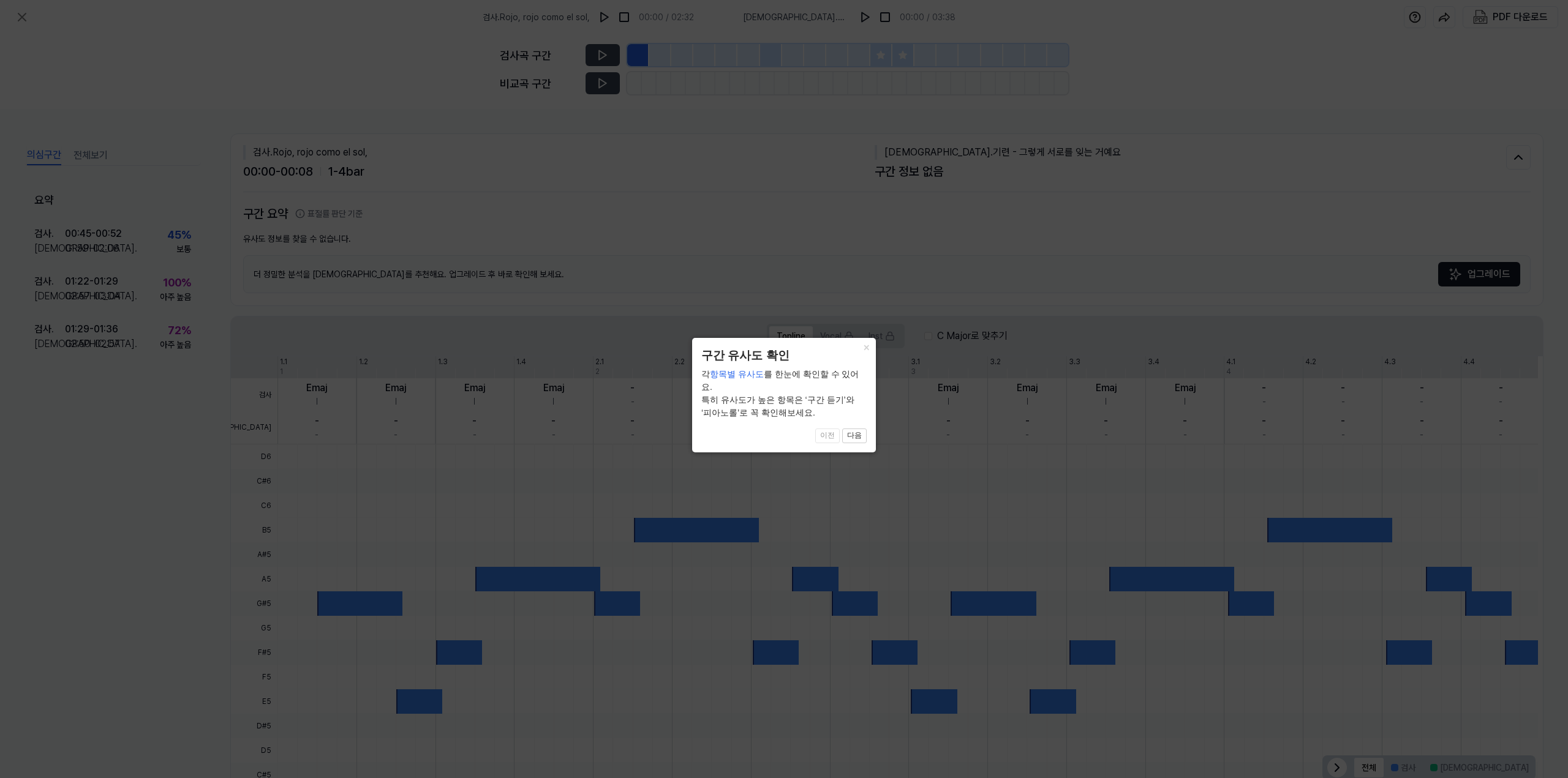
click at [832, 428] on span "이전 다음" at bounding box center [784, 436] width 165 height 15
click at [845, 428] on button "다음" at bounding box center [854, 436] width 24 height 15
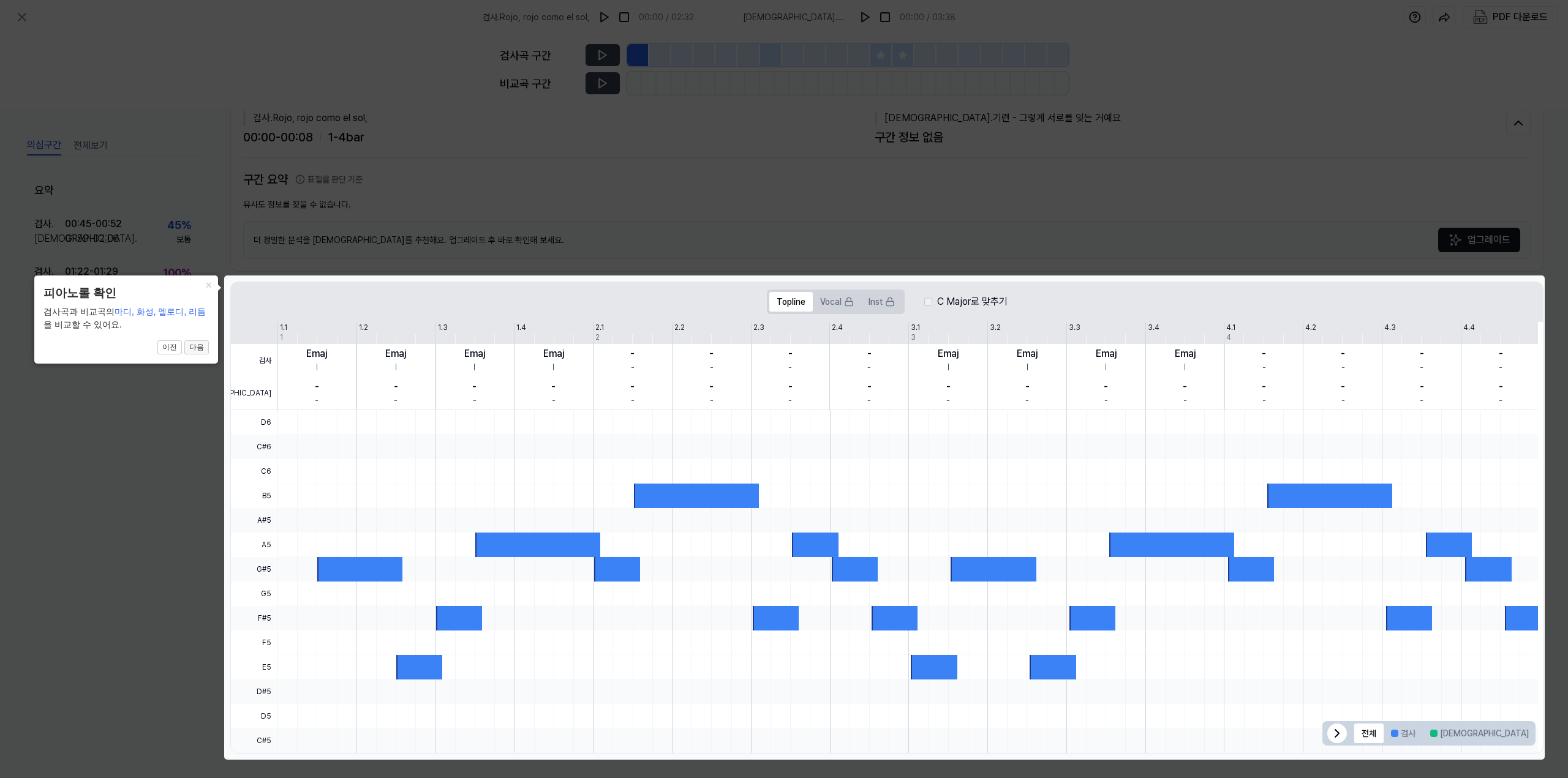
click at [200, 350] on button "다음" at bounding box center [196, 348] width 24 height 15
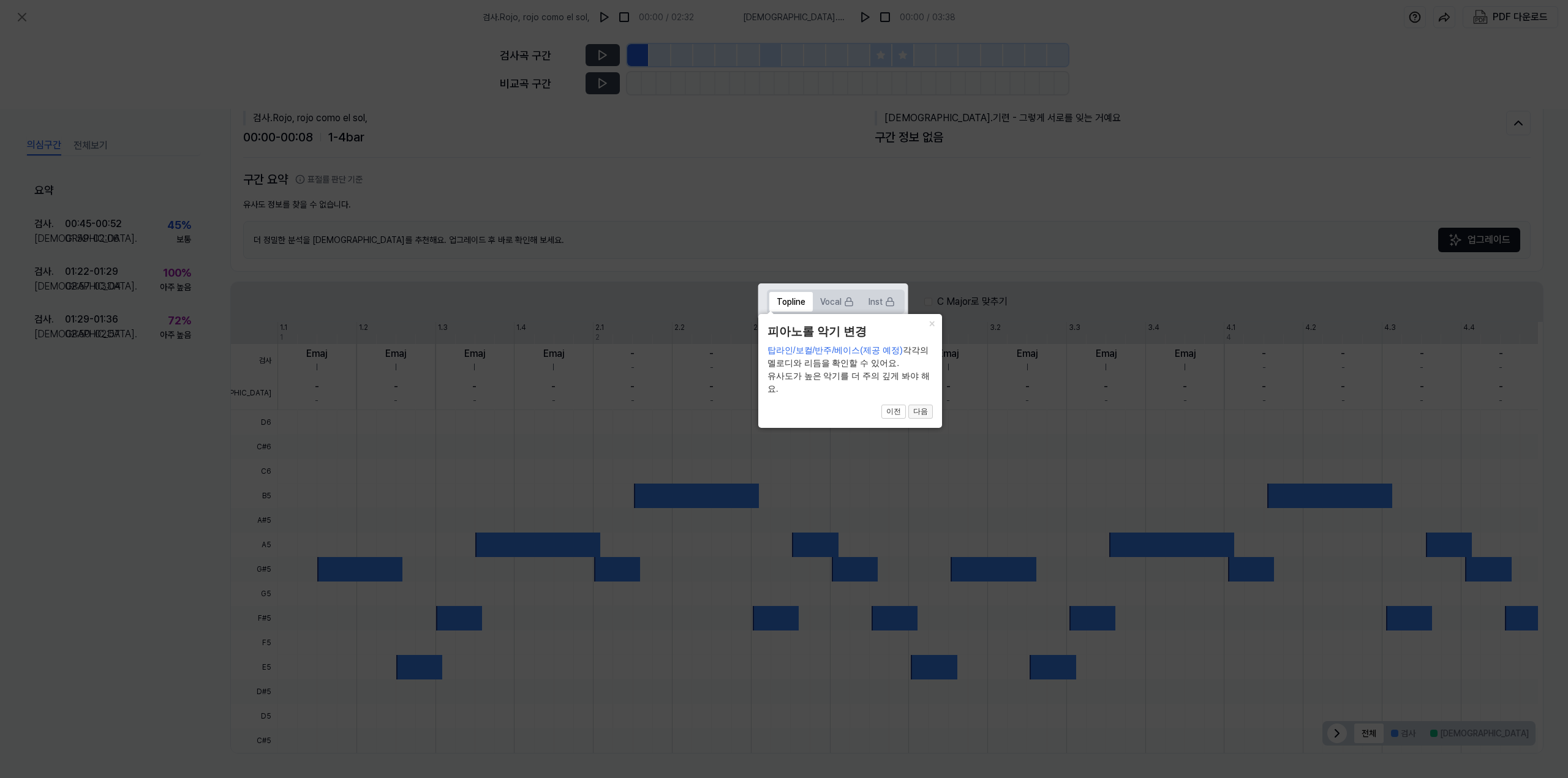
click at [918, 412] on button "다음" at bounding box center [921, 412] width 24 height 15
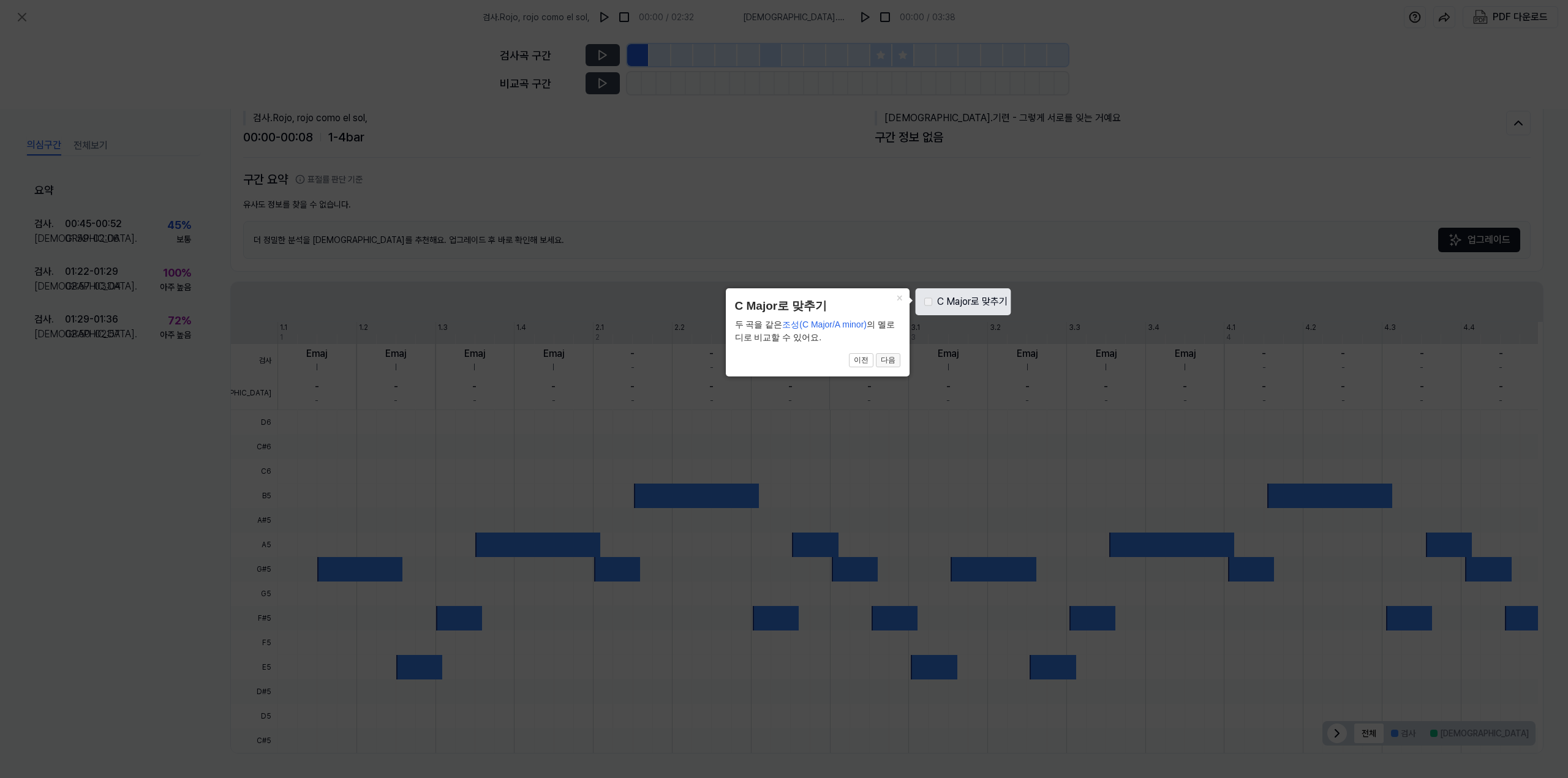
click at [888, 365] on button "다음" at bounding box center [888, 361] width 24 height 15
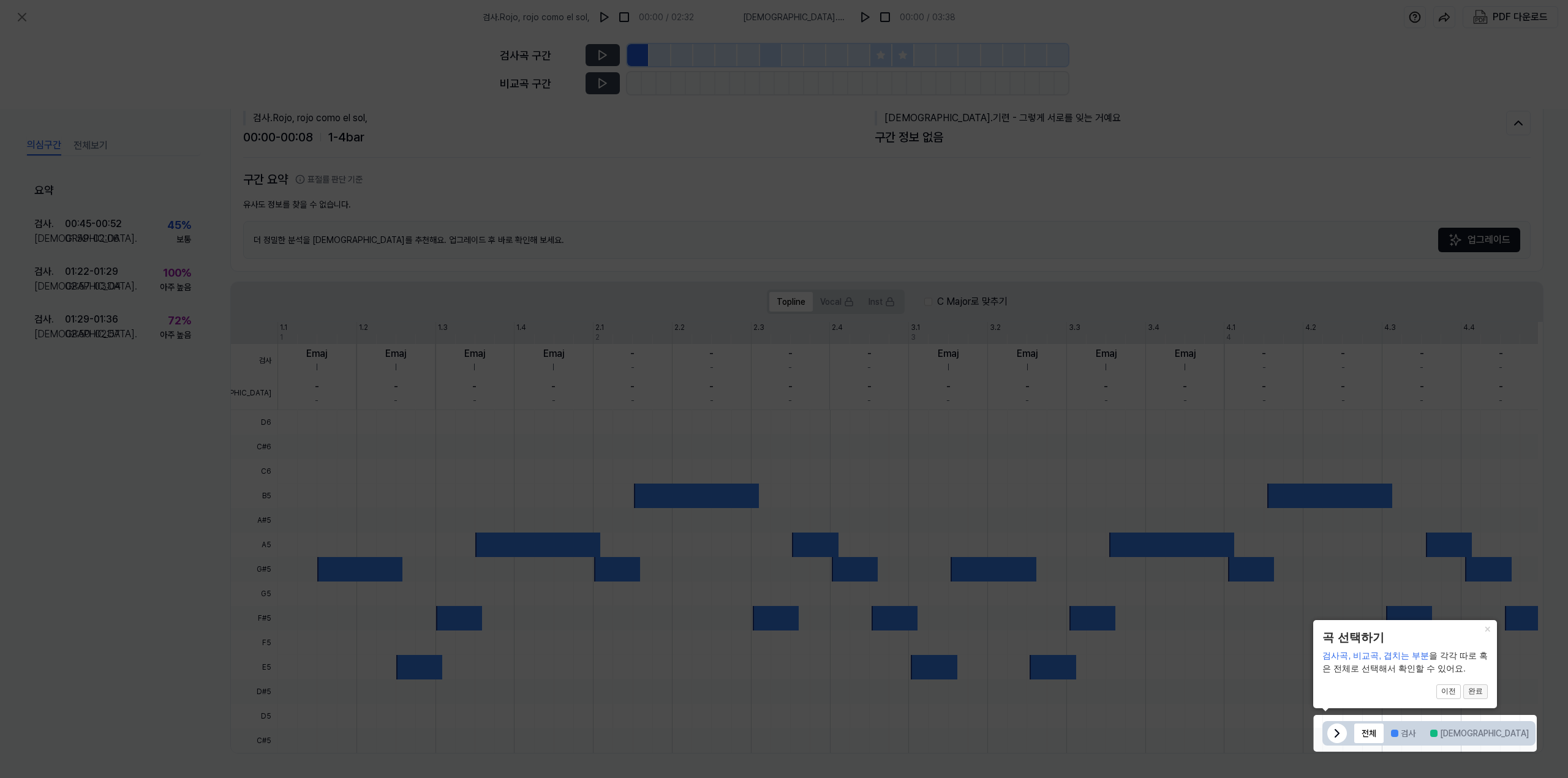
click at [1474, 693] on button "완료" at bounding box center [1475, 692] width 24 height 15
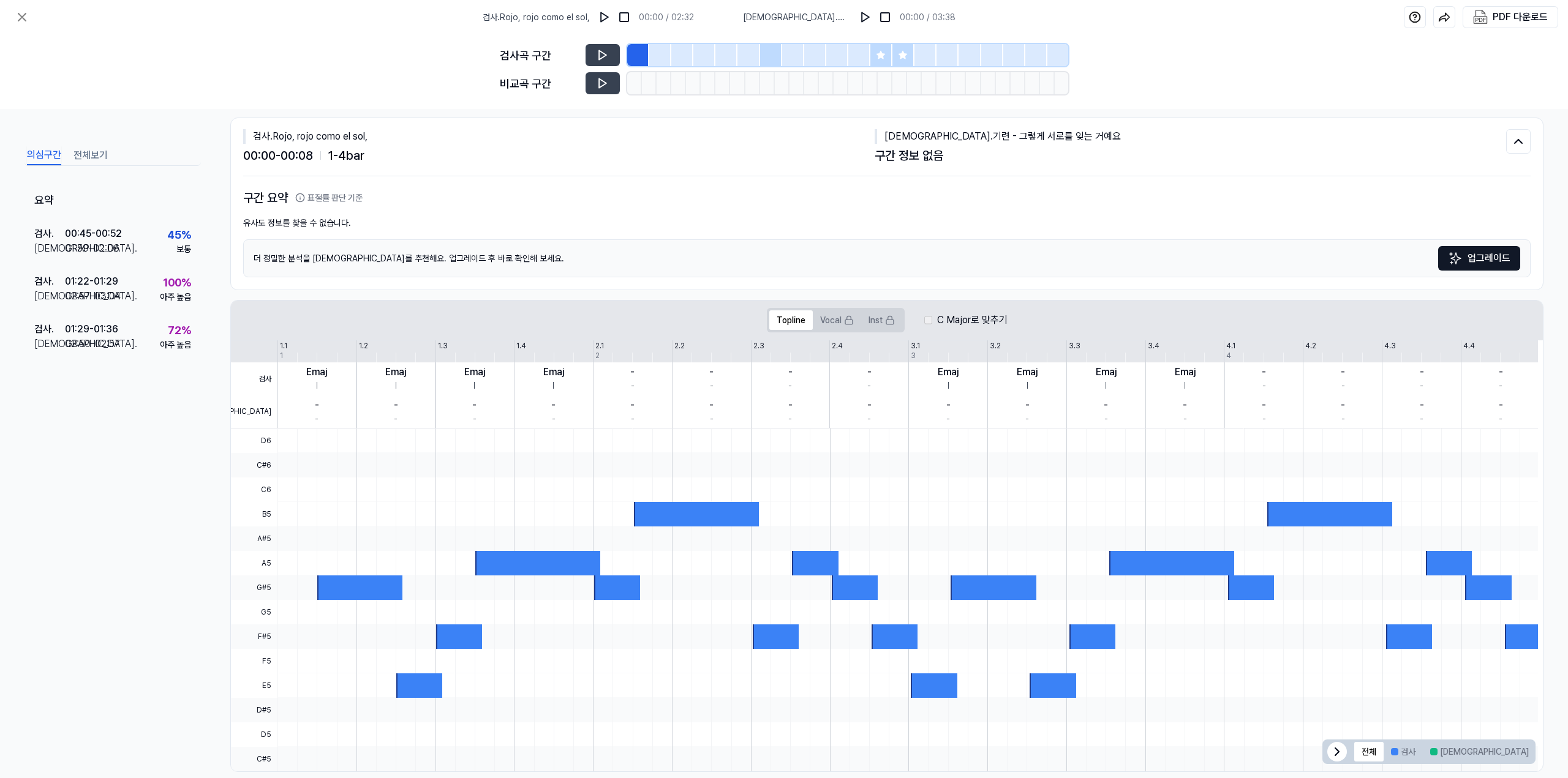
scroll to position [0, 0]
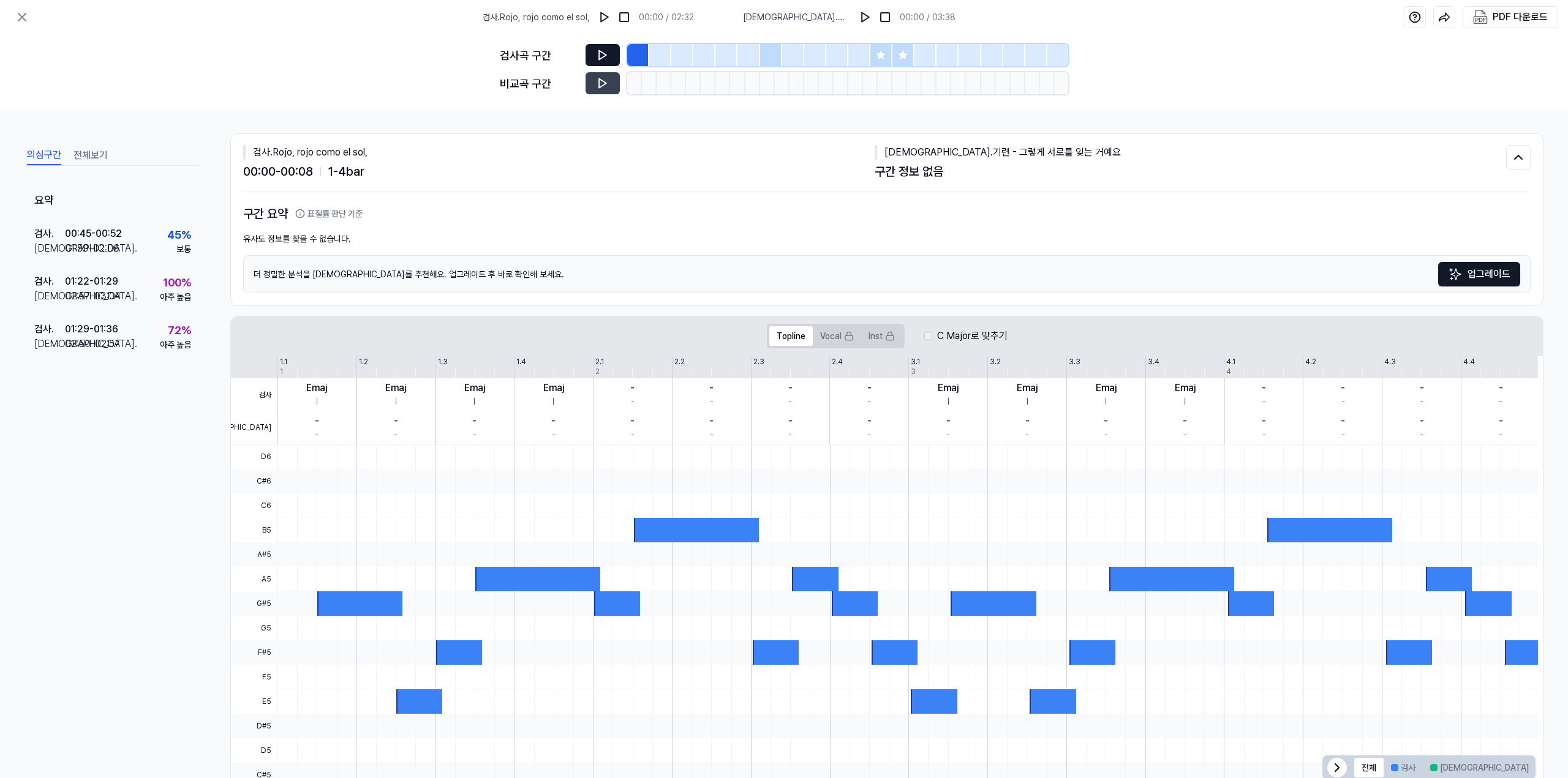
click at [612, 58] on button at bounding box center [603, 55] width 34 height 22
click at [714, 57] on div at bounding box center [704, 55] width 22 height 22
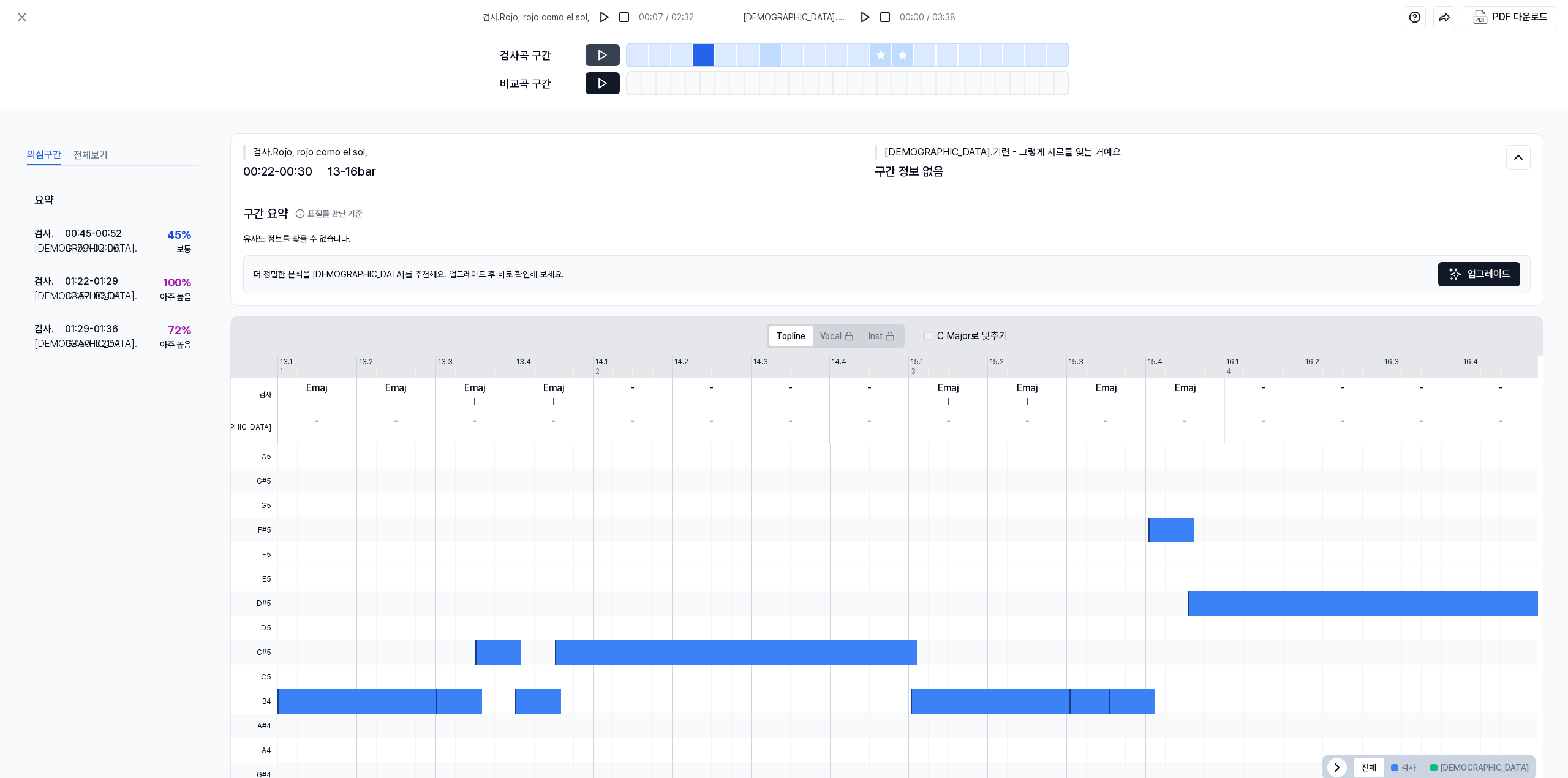
click at [597, 86] on icon at bounding box center [603, 84] width 12 height 12
